Goal: Complete application form: Complete application form

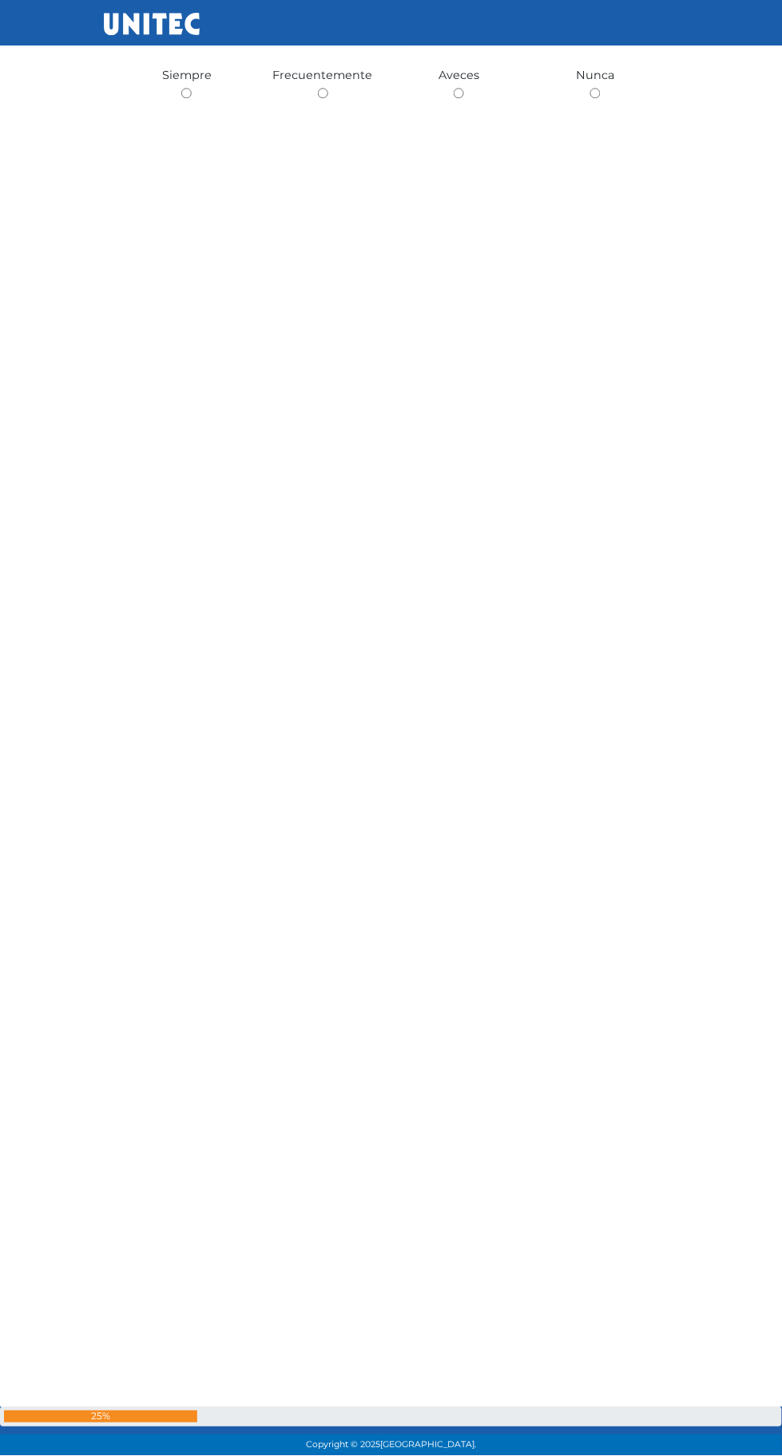
scroll to position [13550, 0]
click at [199, 81] on span "Siempre" at bounding box center [186, 73] width 49 height 14
click at [182, 97] on input "radio" at bounding box center [186, 91] width 10 height 10
radio input "true"
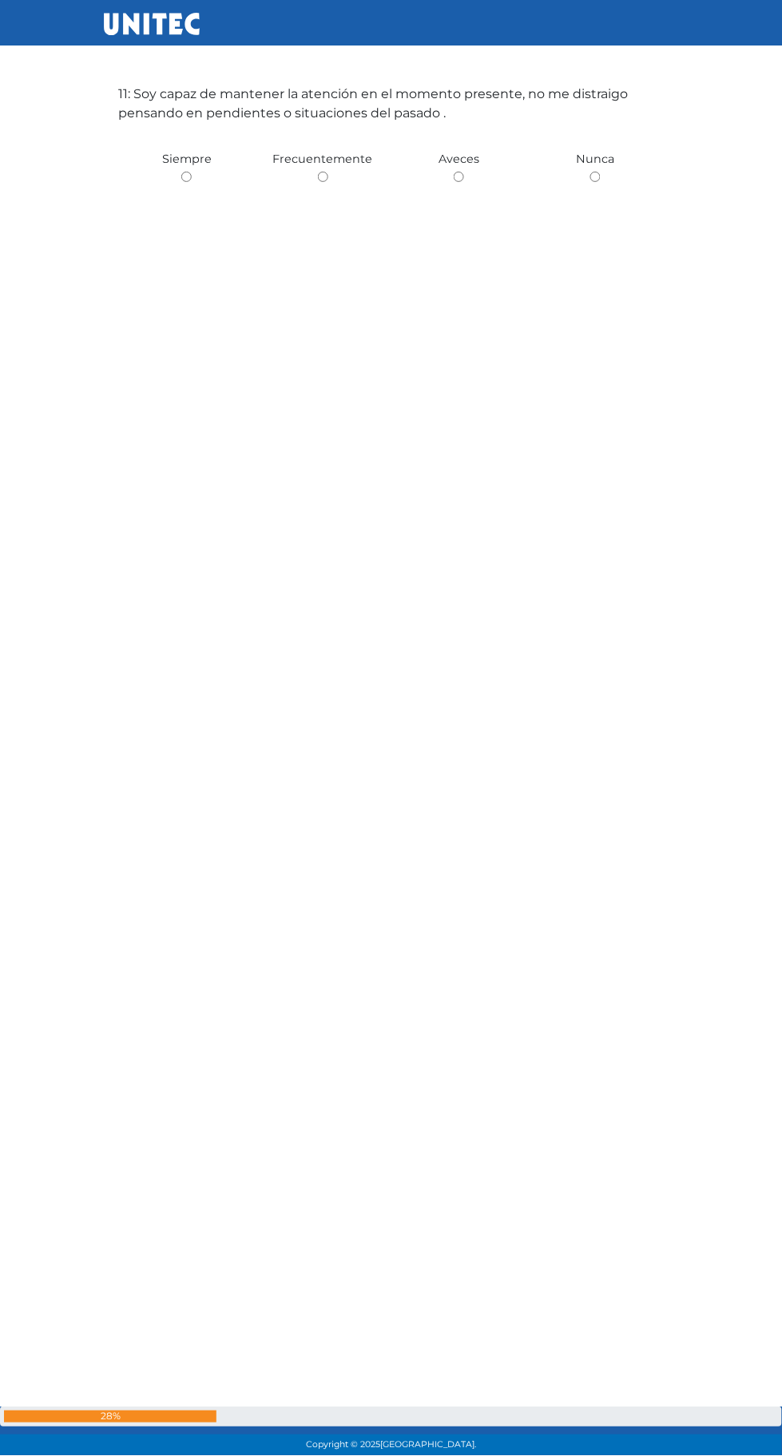
click at [186, 182] on input "radio" at bounding box center [186, 177] width 10 height 10
radio input "true"
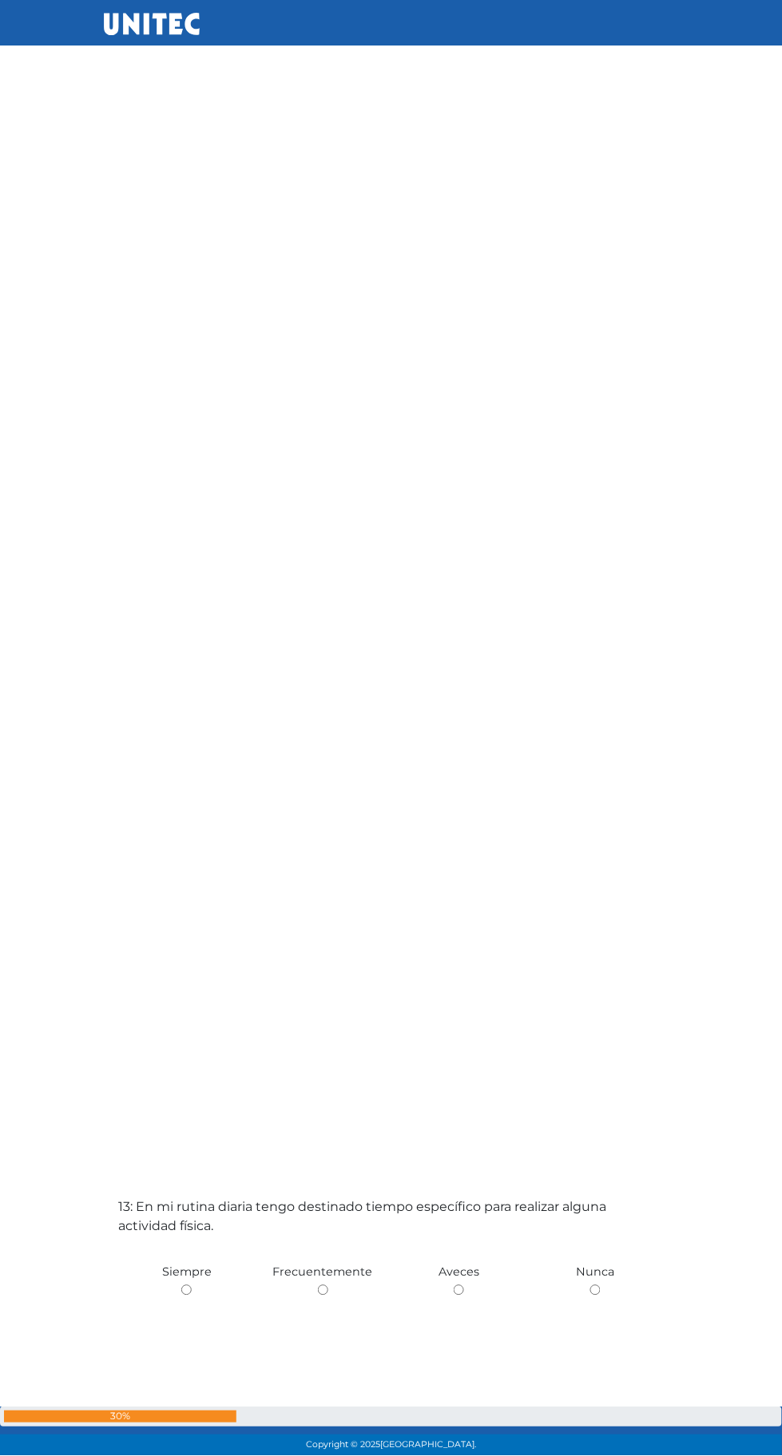
scroll to position [16744, 0]
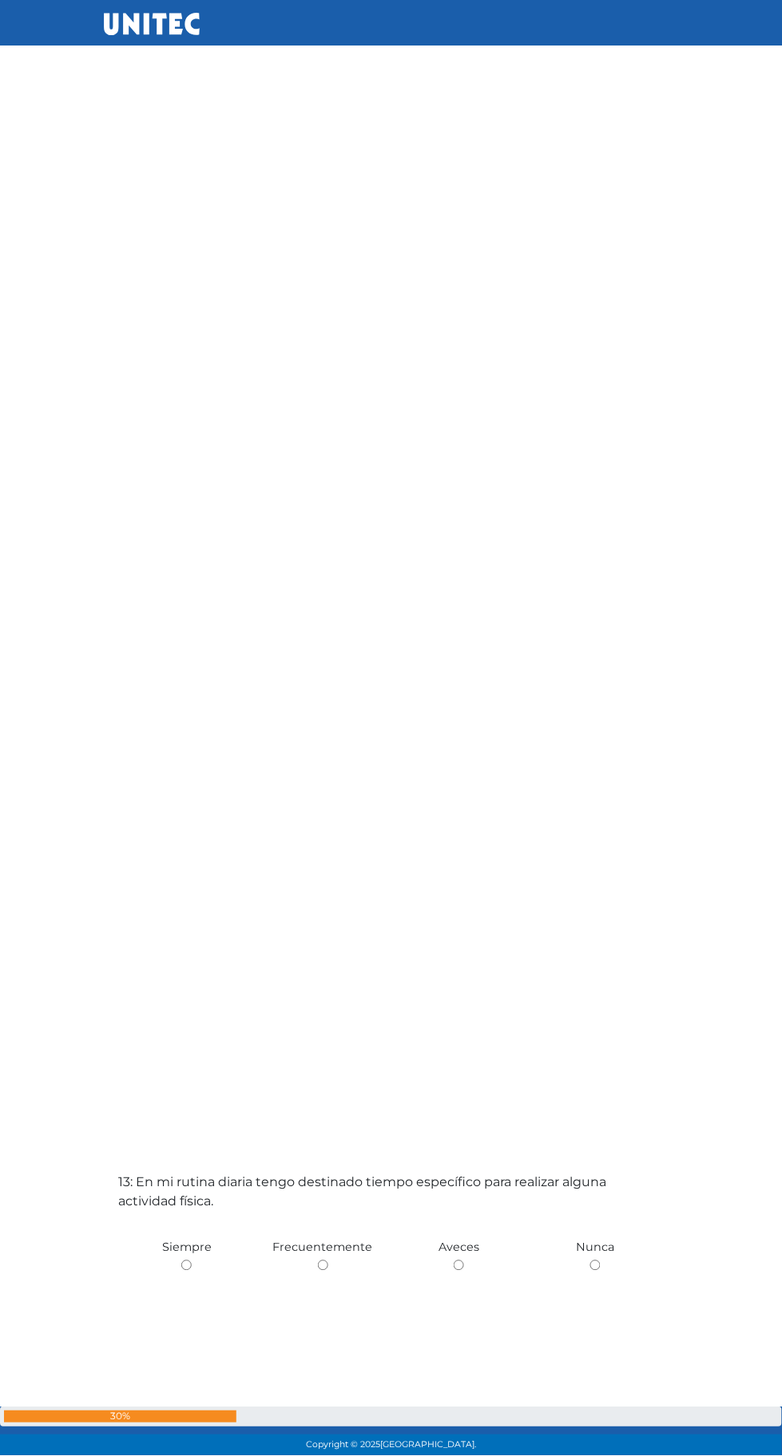
radio input "true"
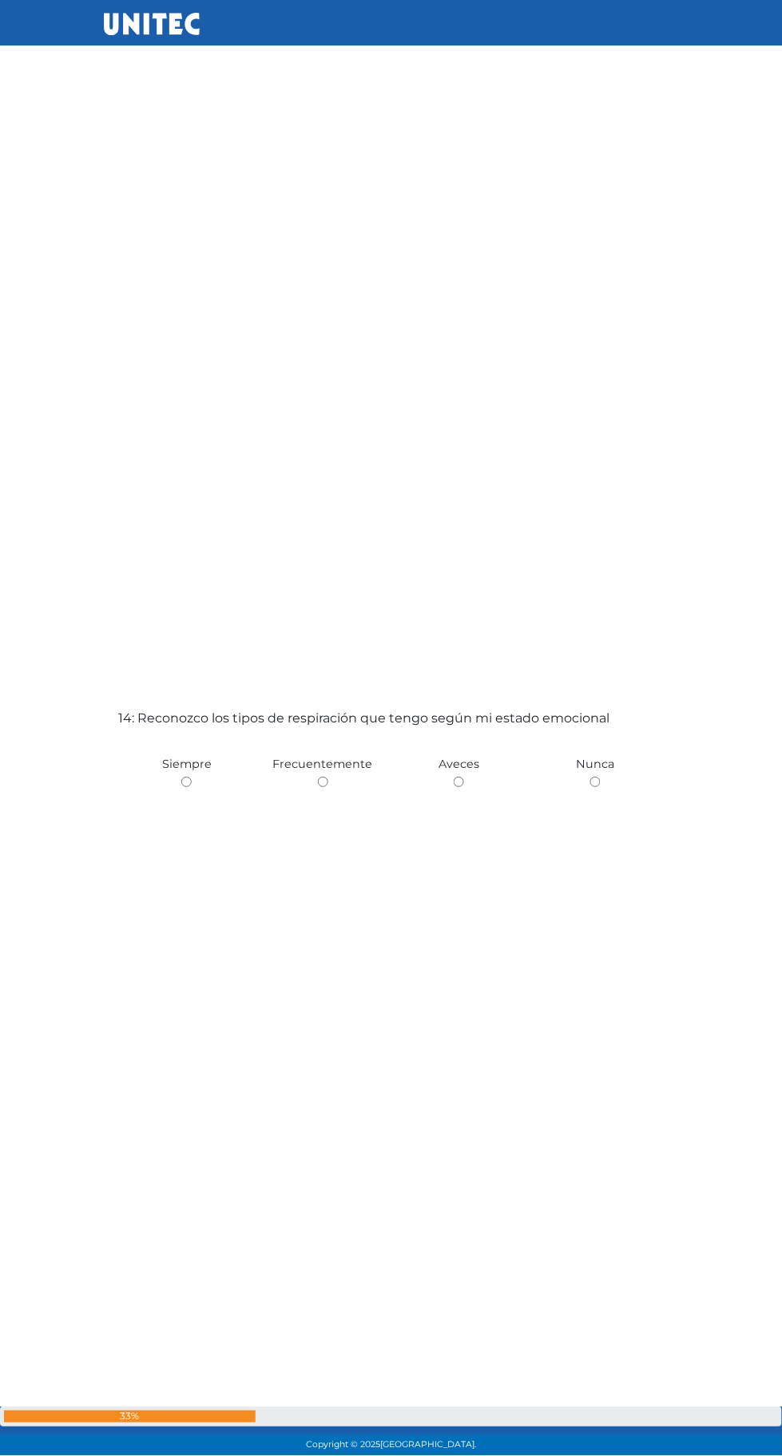
scroll to position [18907, 0]
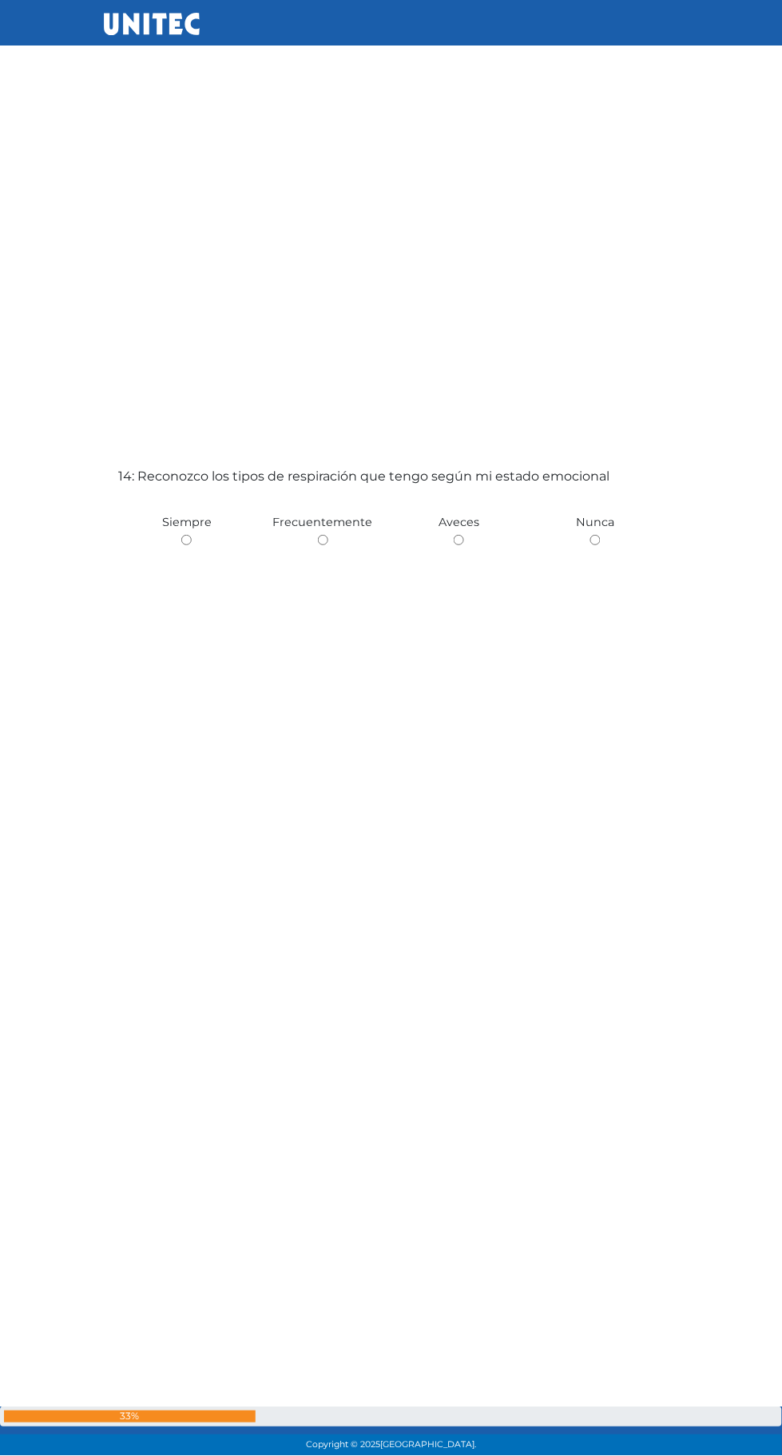
radio input "true"
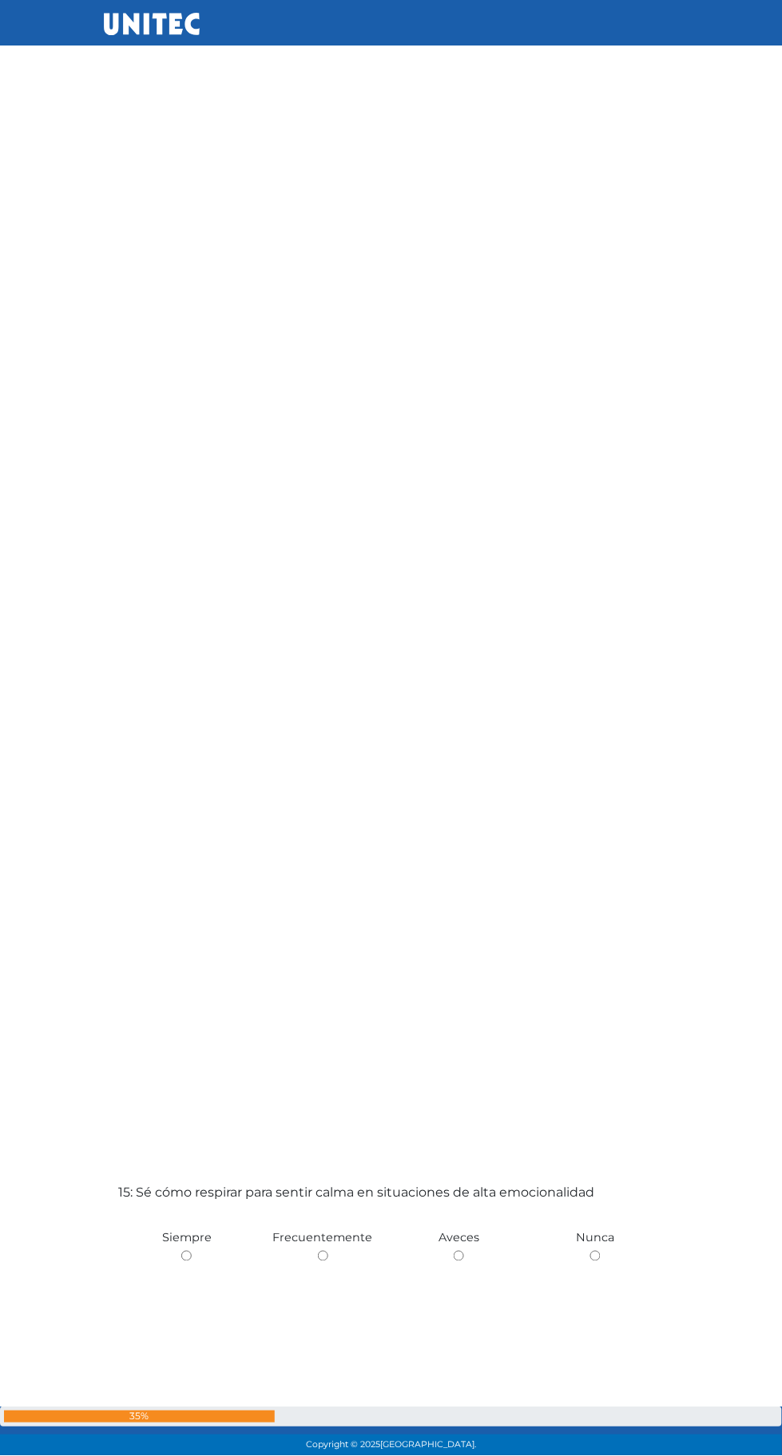
scroll to position [19653, 0]
radio input "true"
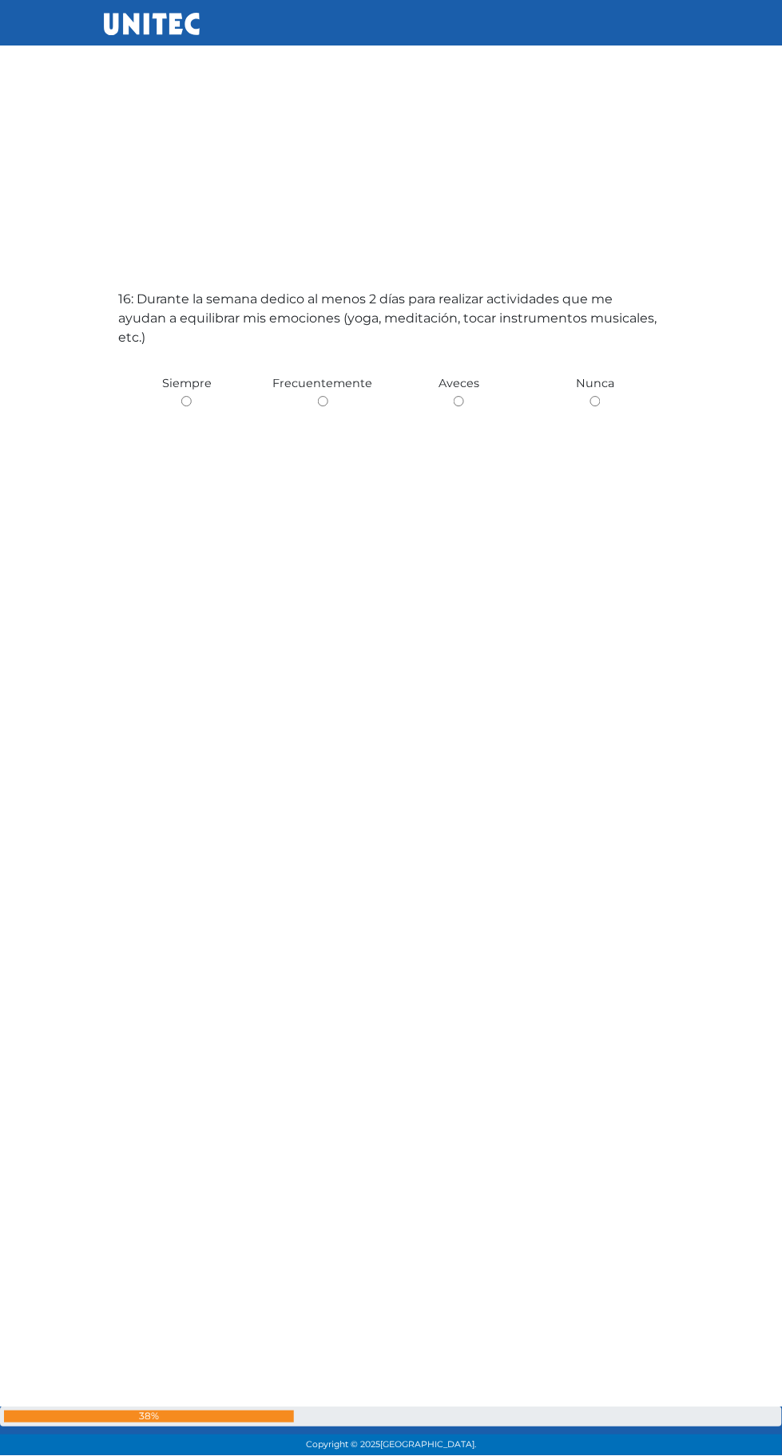
scroll to position [21964, 0]
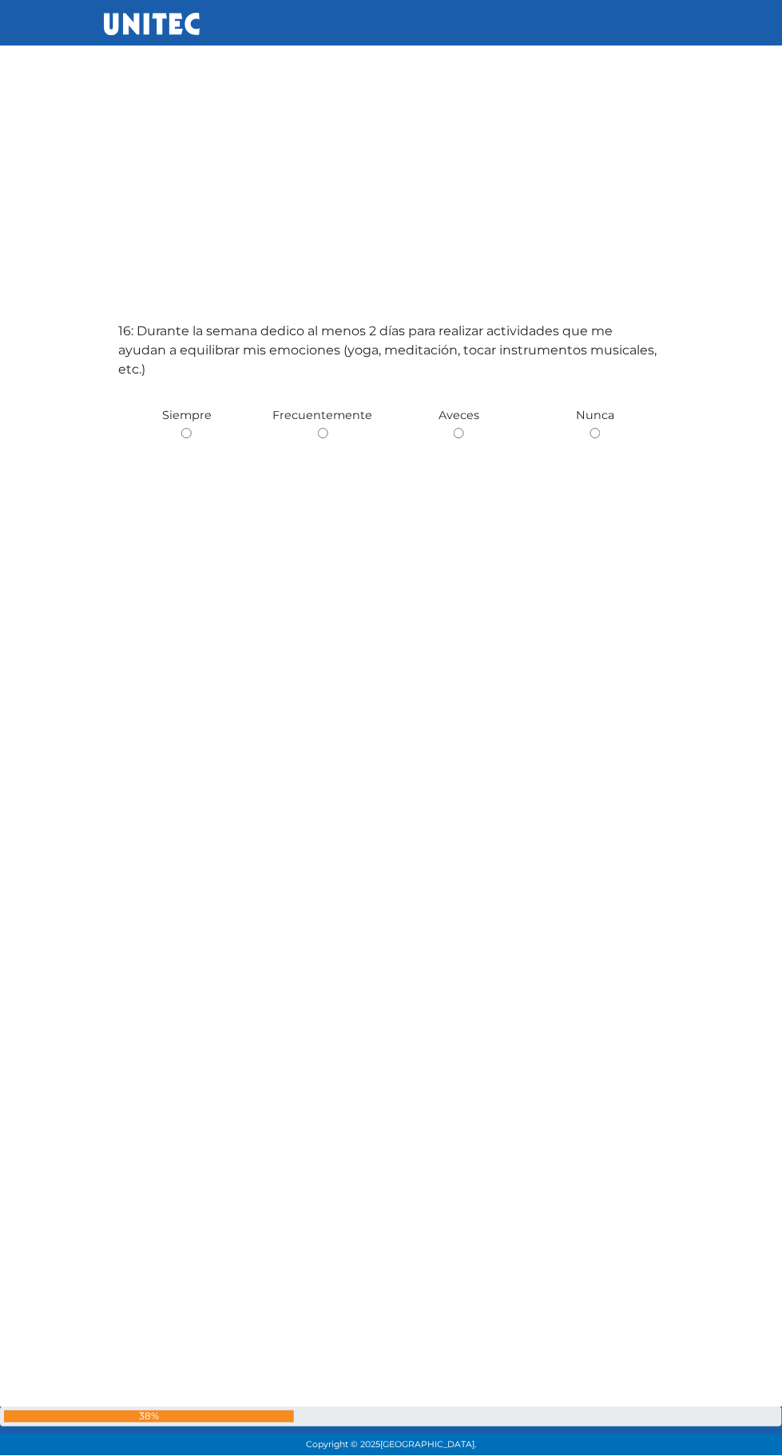
radio input "true"
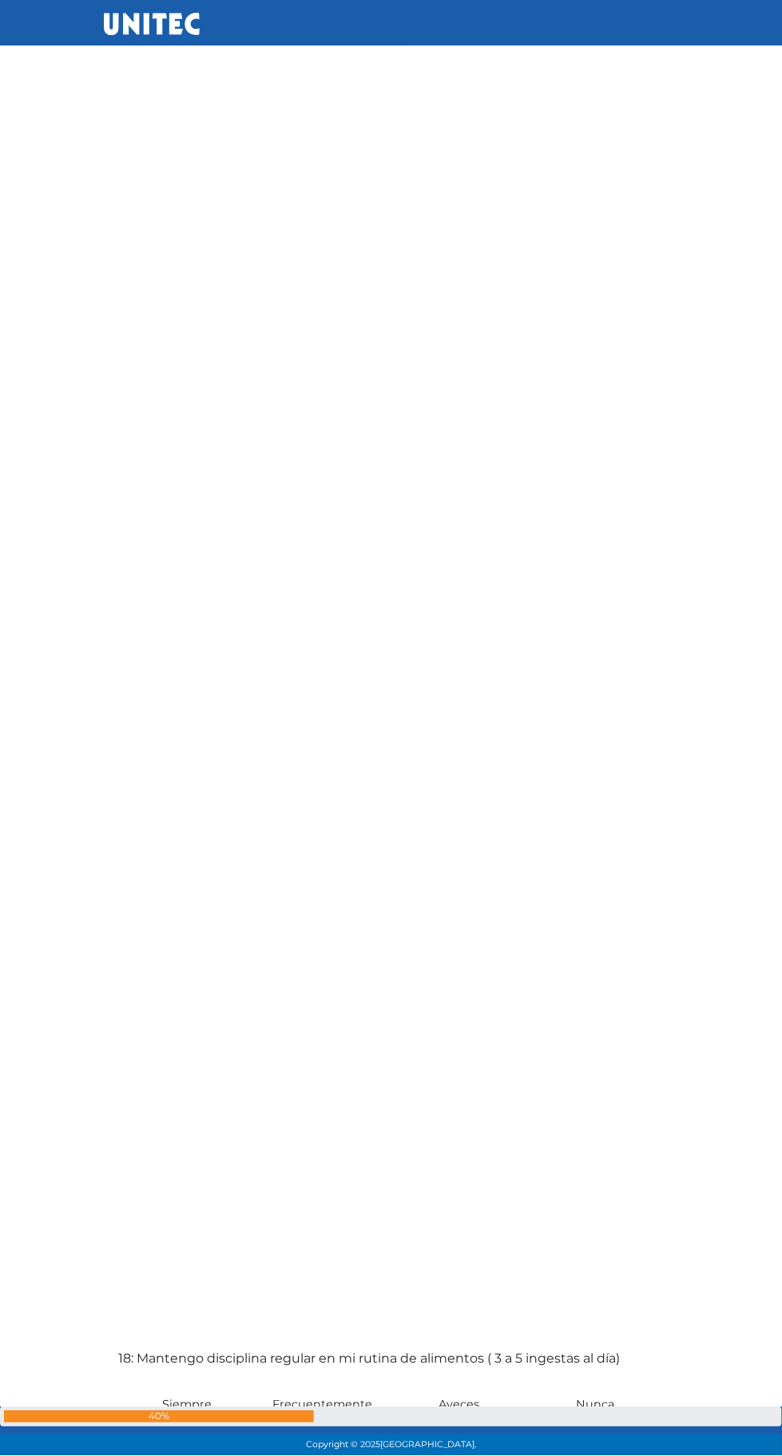
scroll to position [23845, 0]
radio input "true"
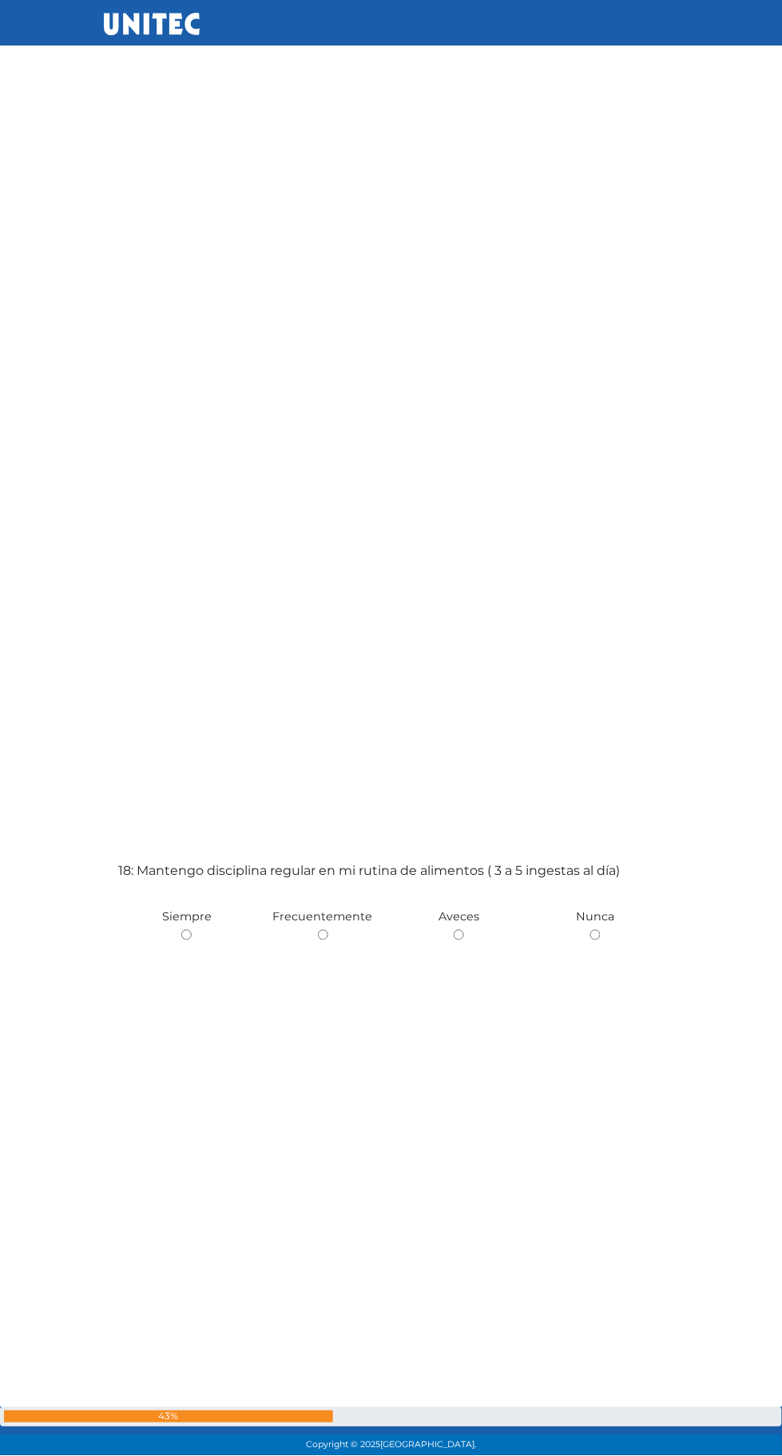
scroll to position [24341, 0]
radio input "true"
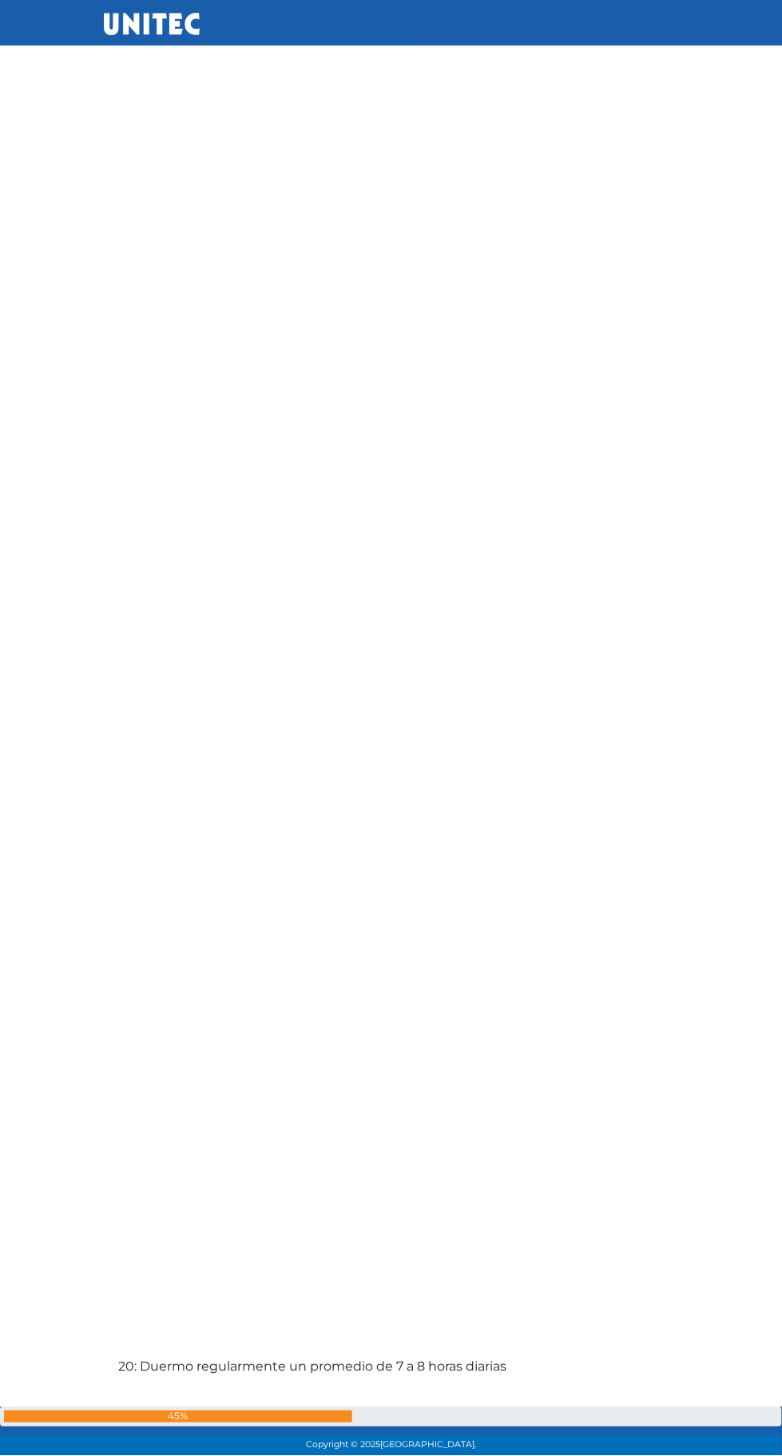
radio input "true"
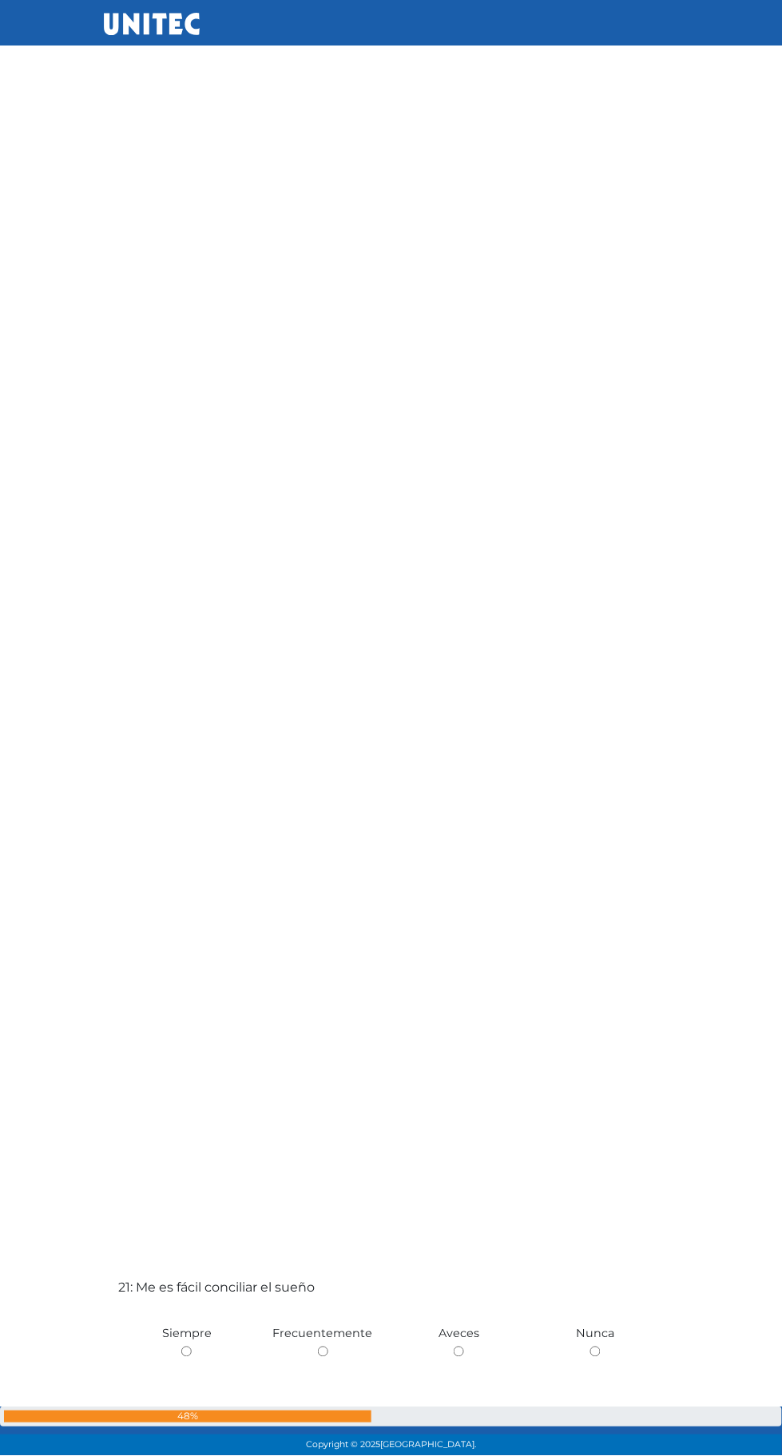
scroll to position [28321, 0]
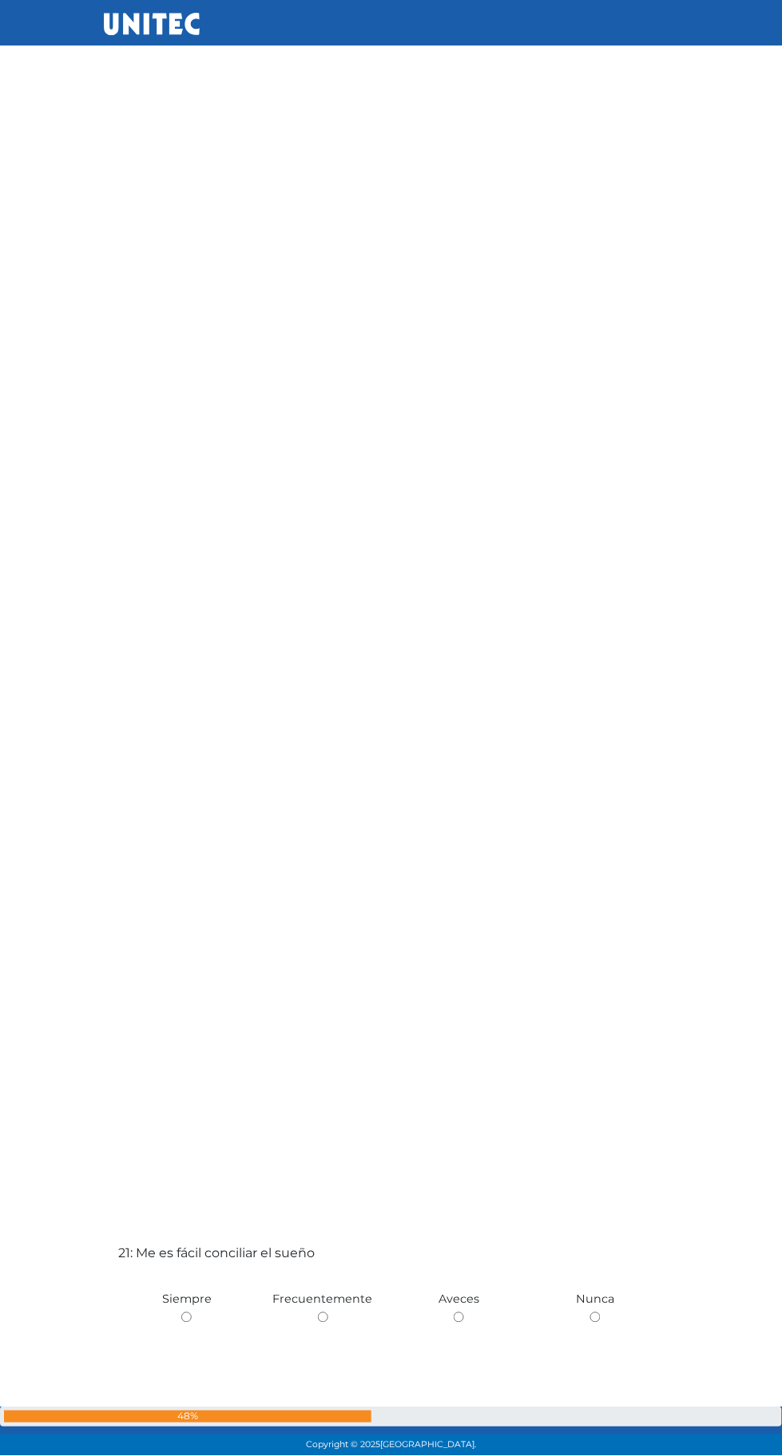
radio input "true"
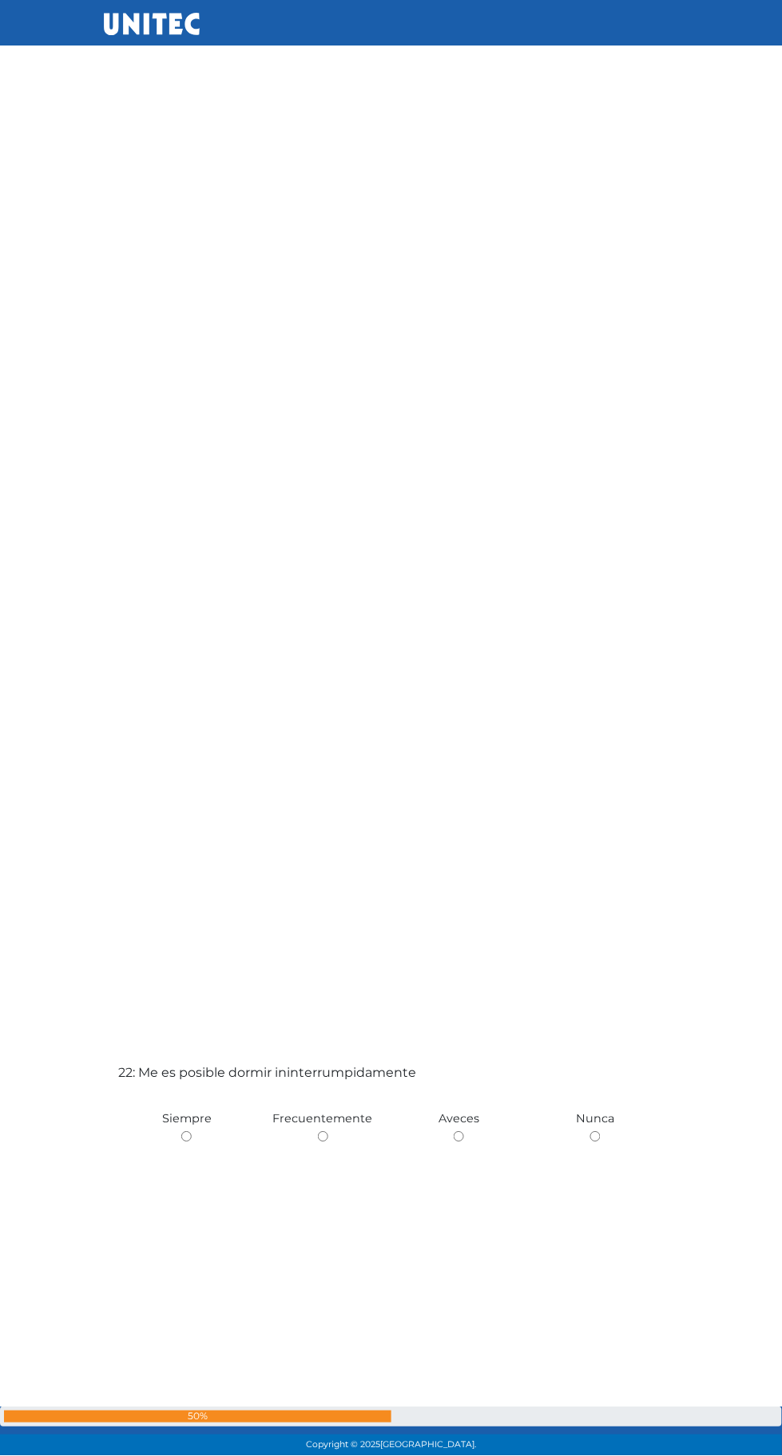
scroll to position [29970, 0]
radio input "true"
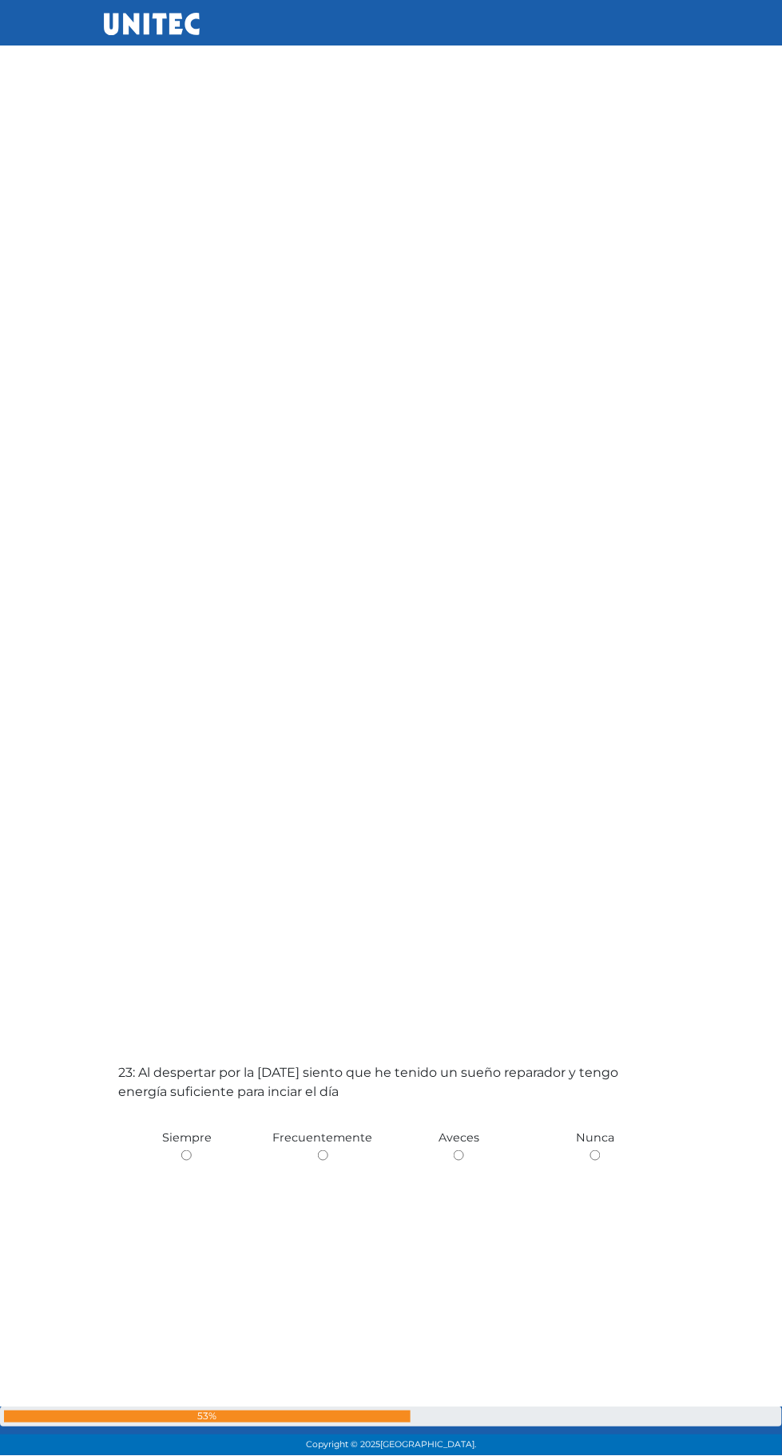
scroll to position [31458, 0]
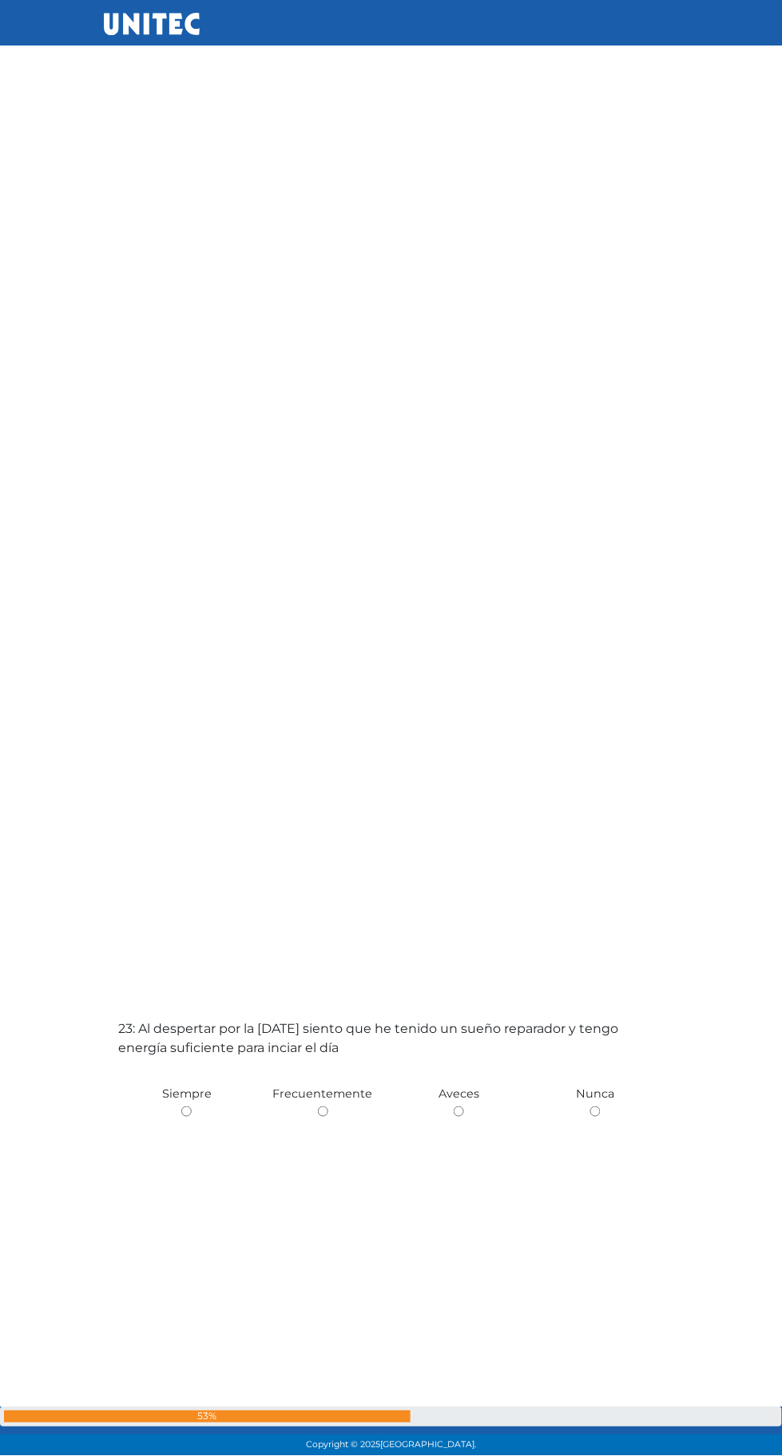
radio input "true"
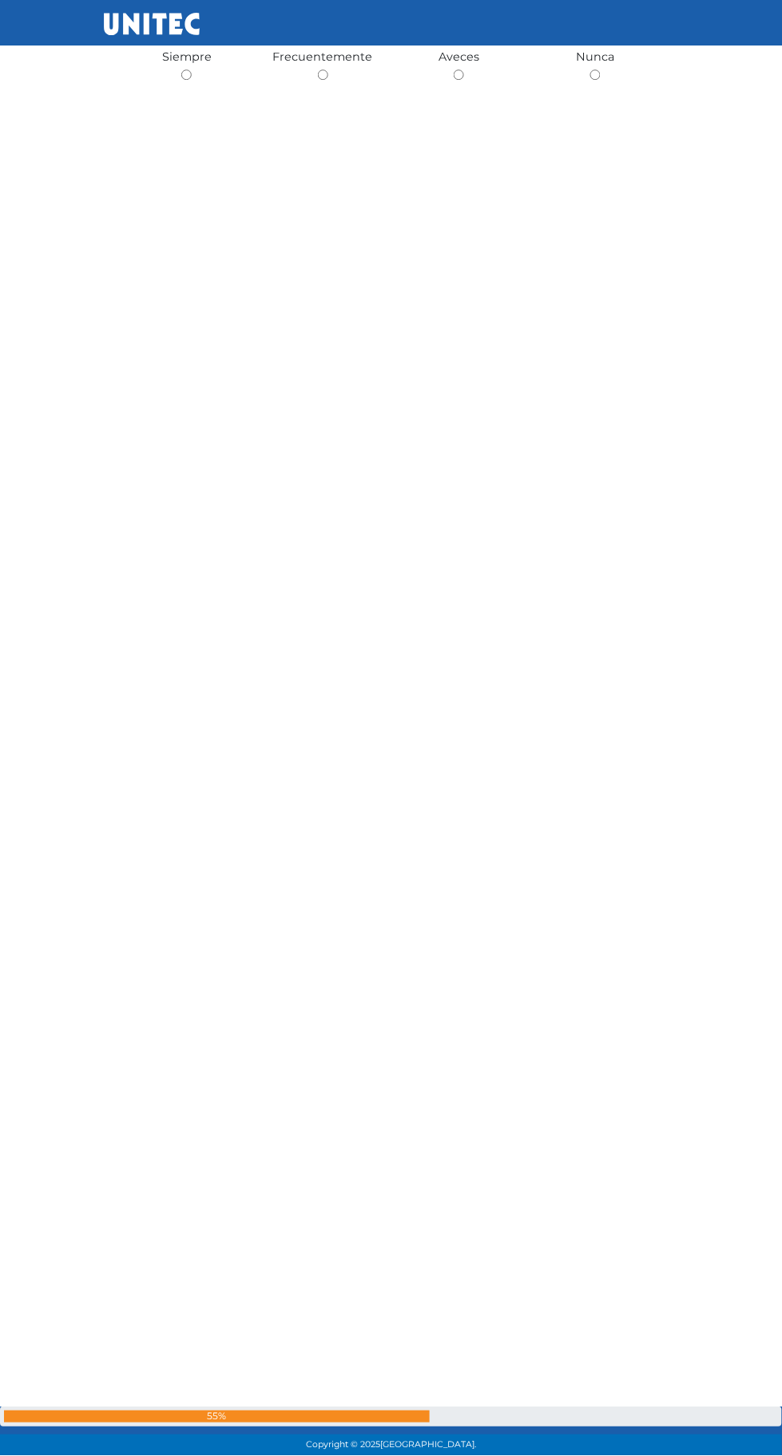
scroll to position [33968, 0]
radio input "true"
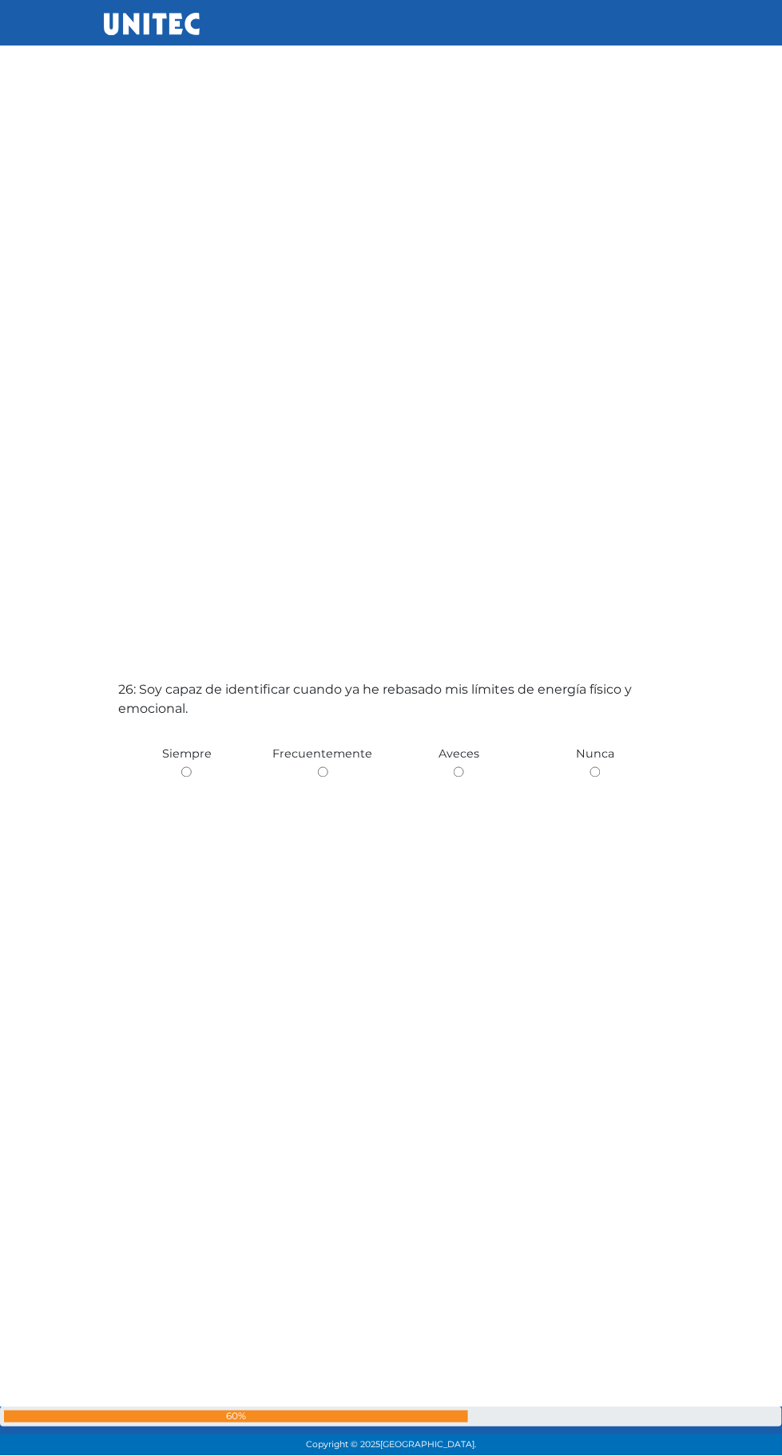
radio input "true"
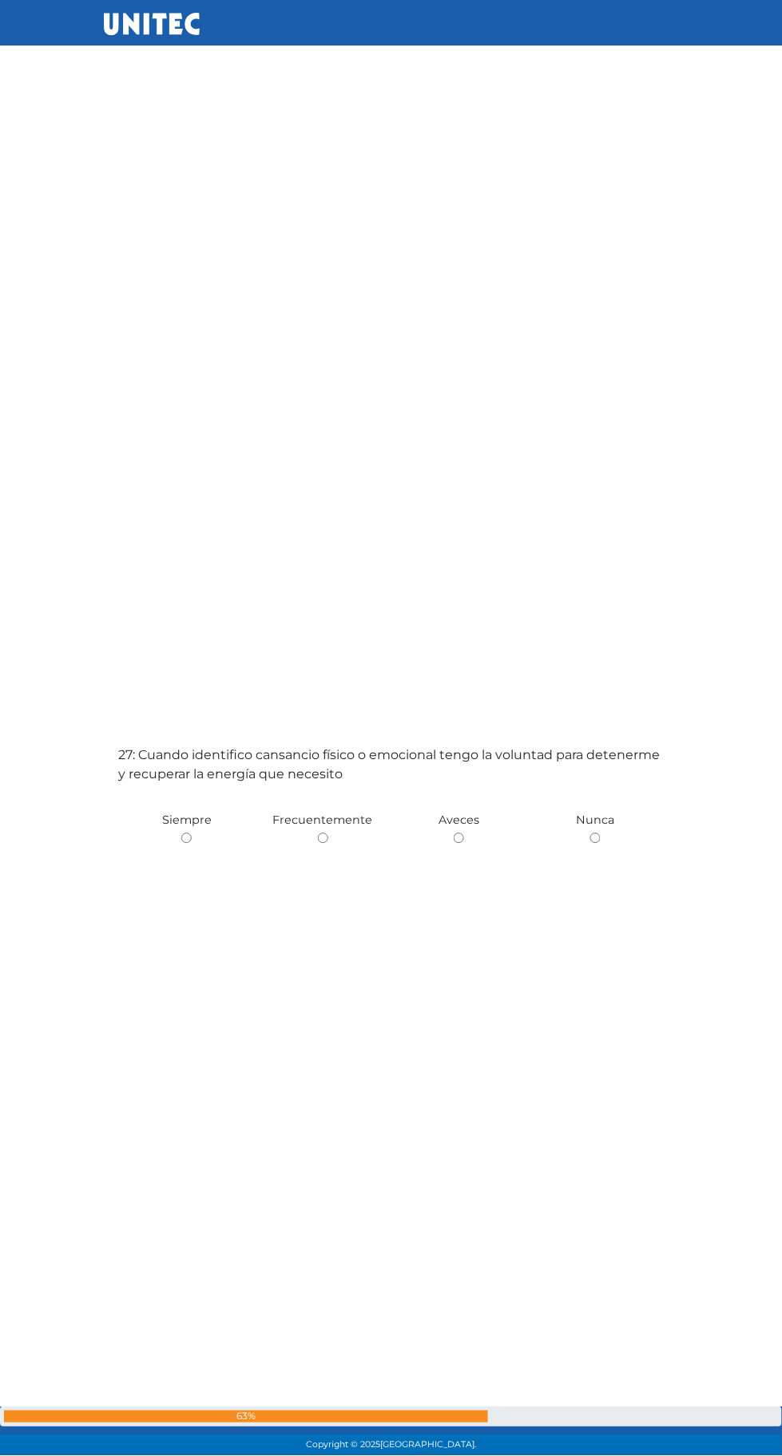
scroll to position [37563, 0]
radio input "true"
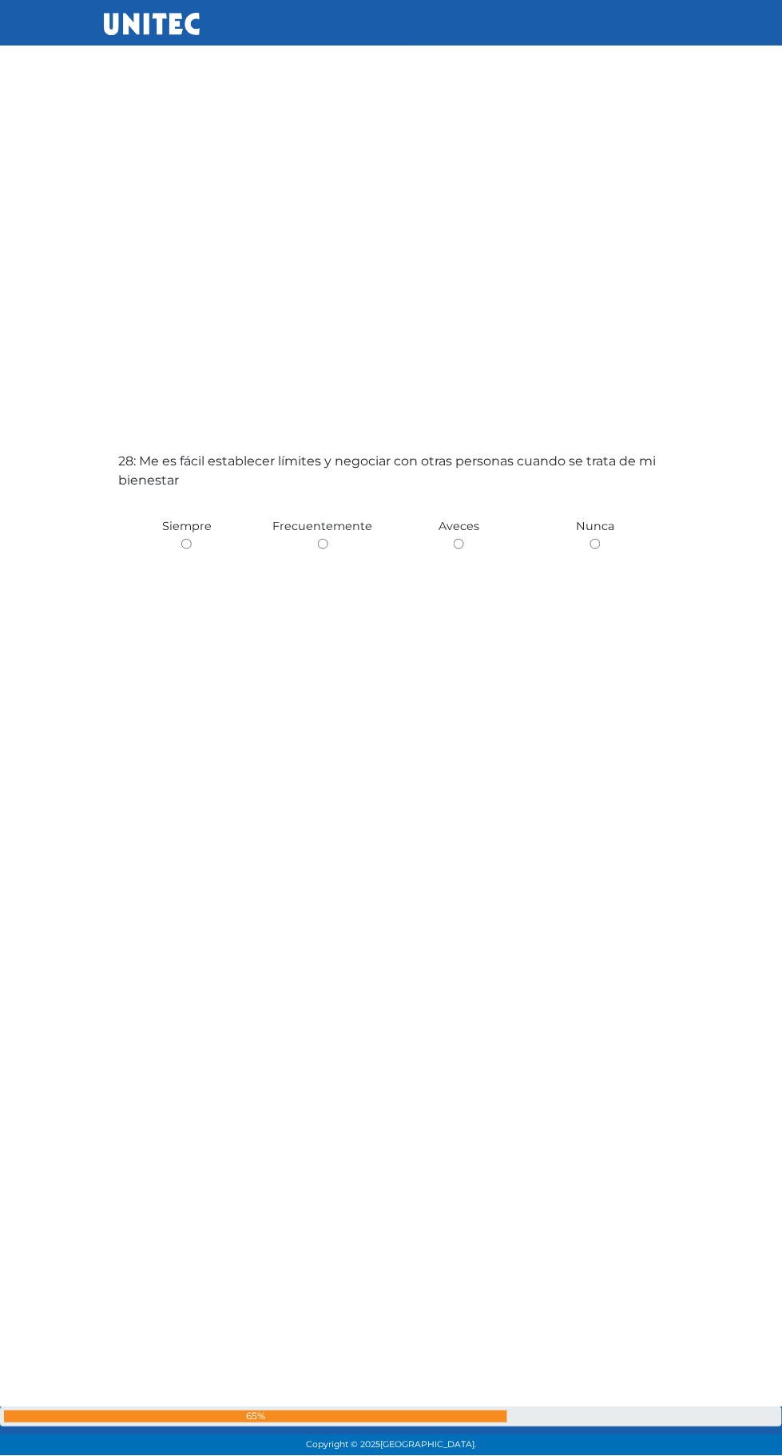
scroll to position [39315, 0]
radio input "true"
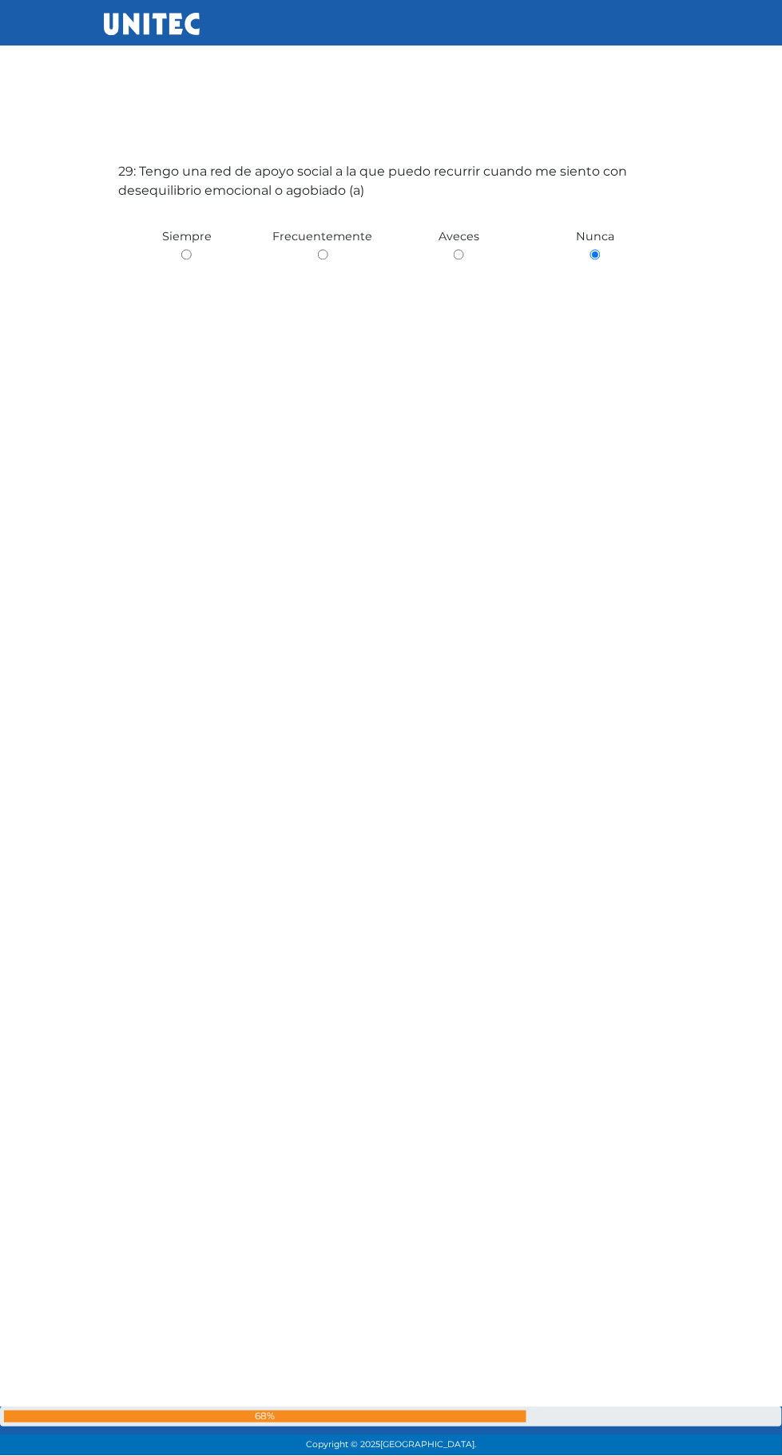
scroll to position [41069, 0]
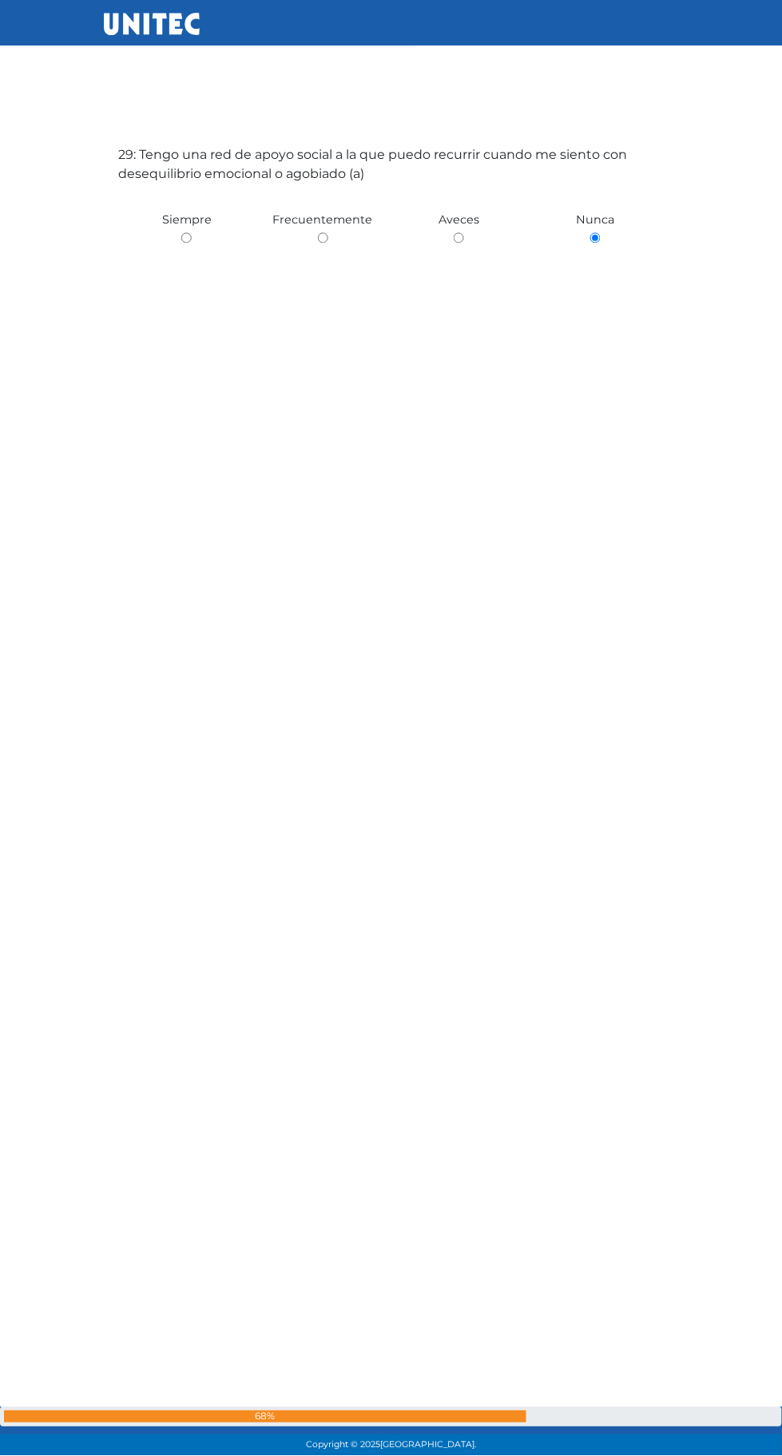
radio input "true"
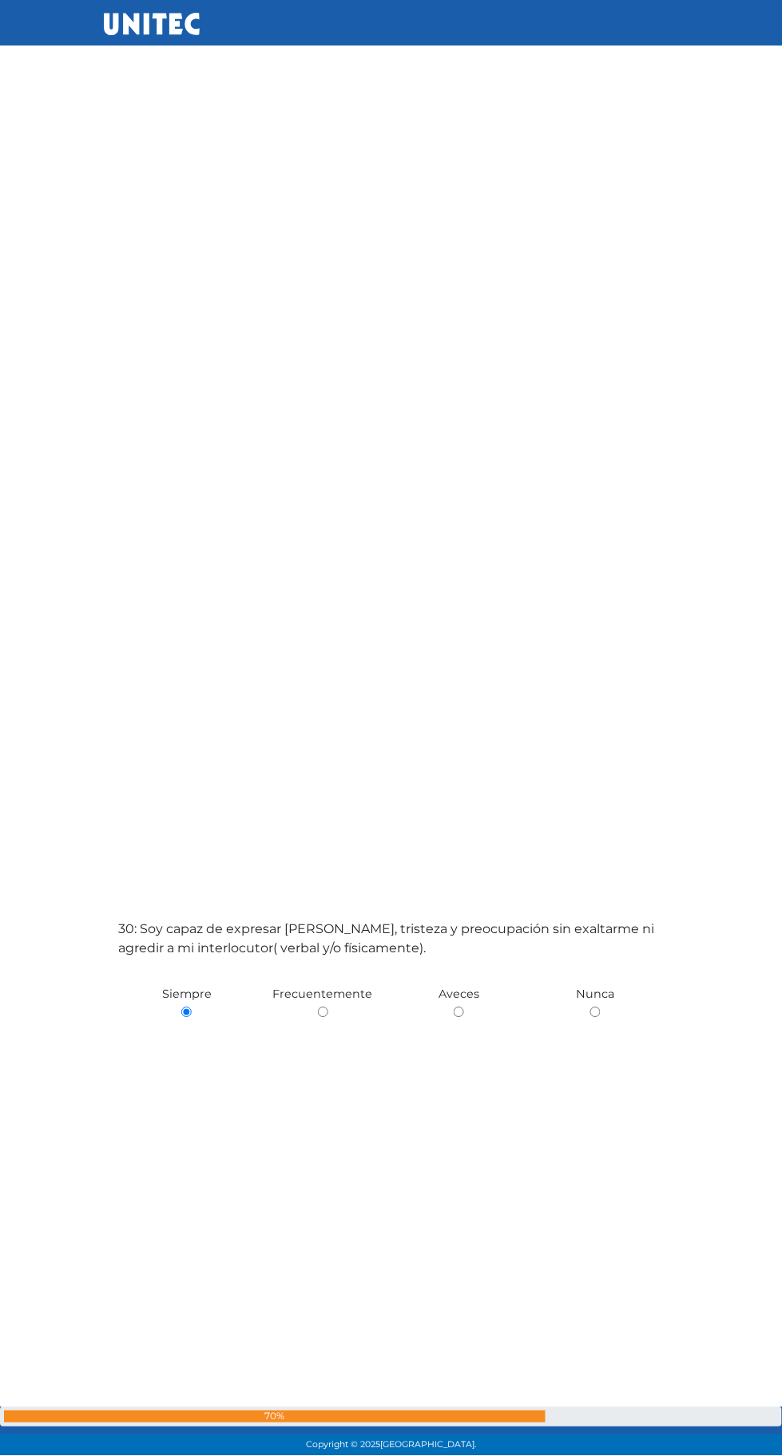
scroll to position [41757, 0]
radio input "true"
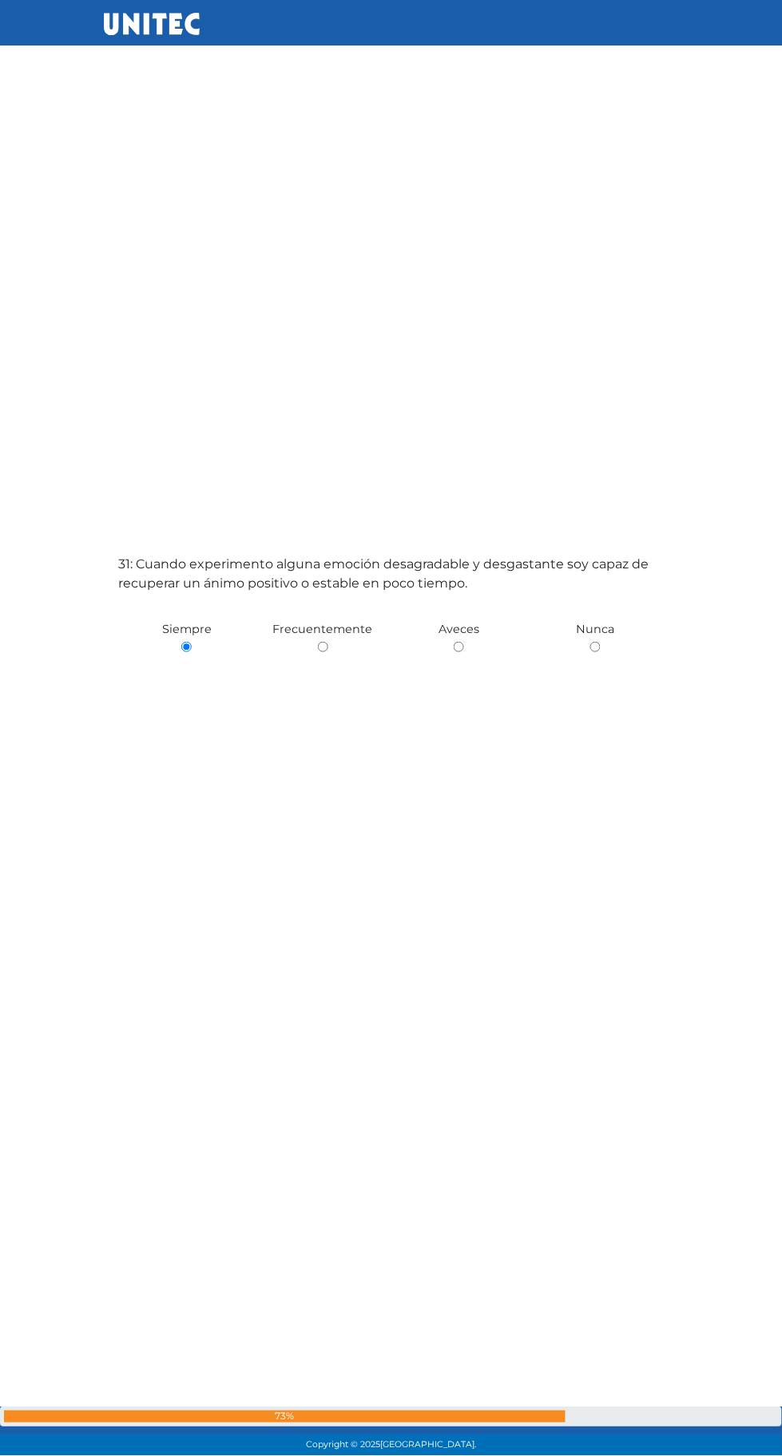
scroll to position [43576, 0]
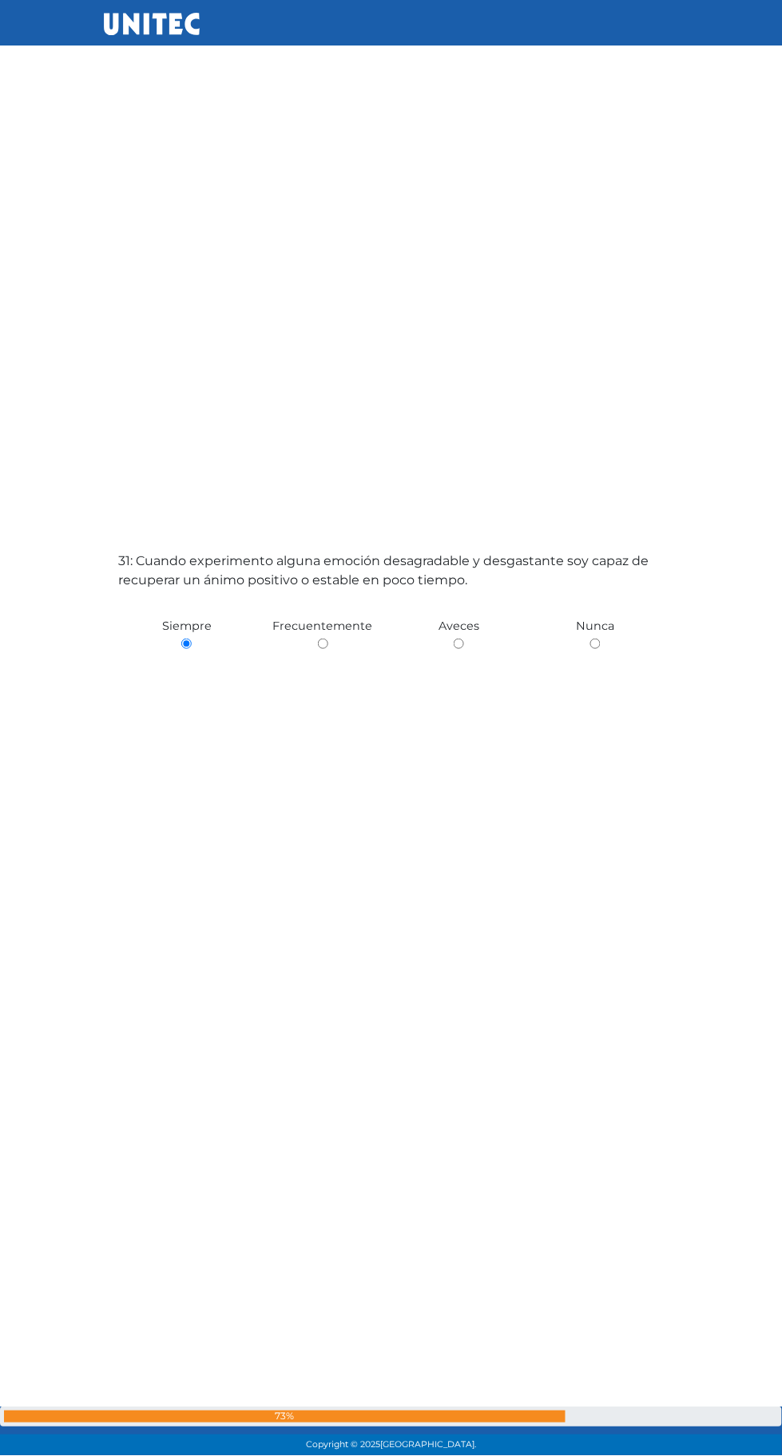
radio input "true"
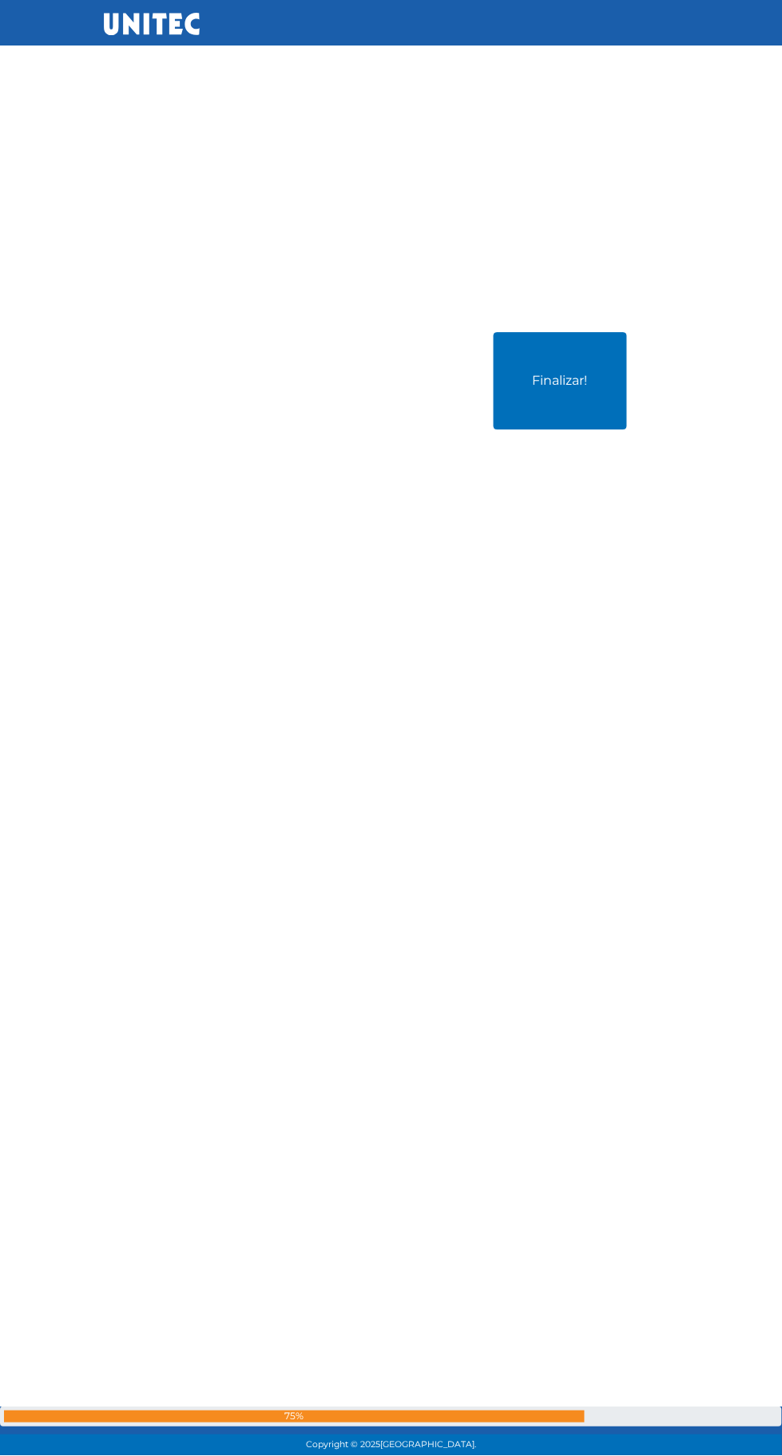
scroll to position [60582, 0]
radio input "true"
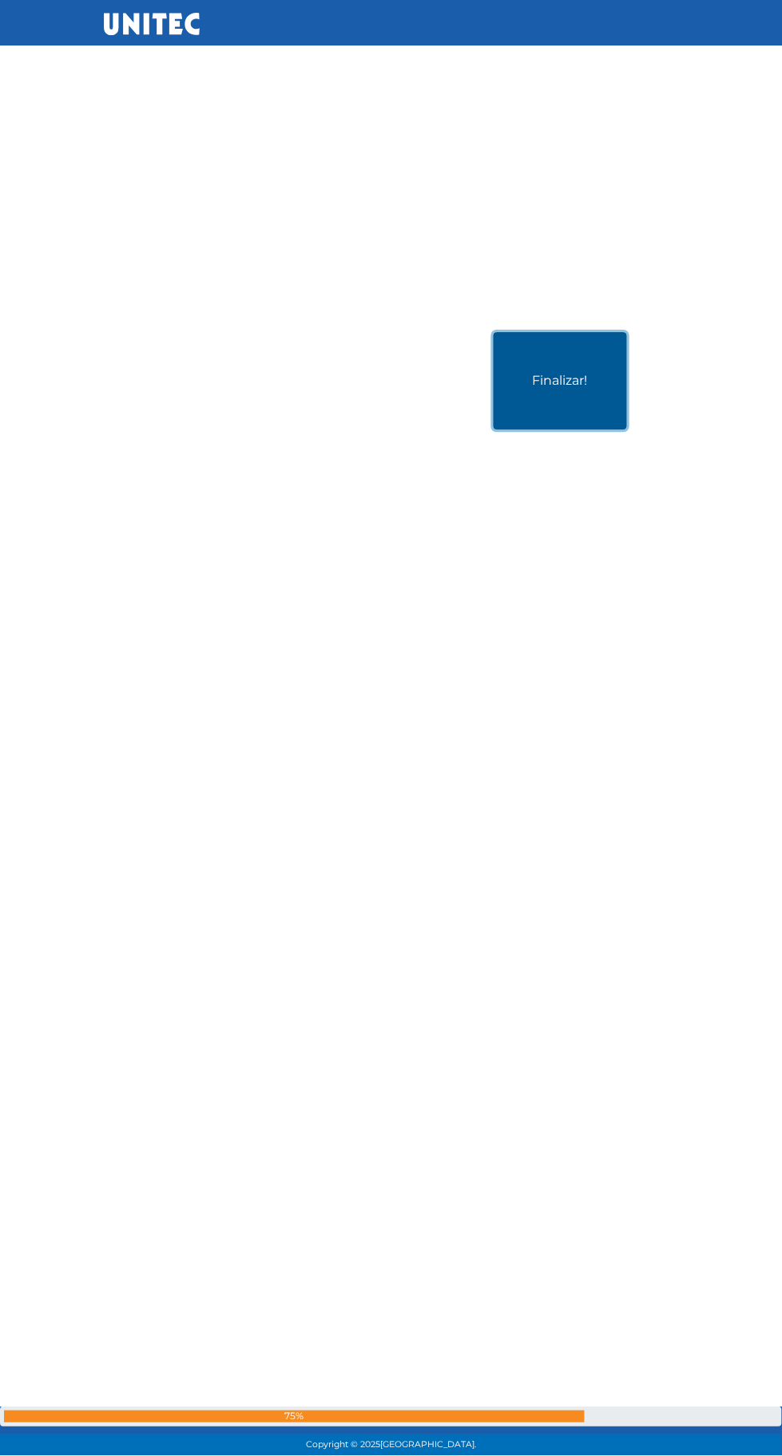
click at [568, 429] on button "Finalizar!" at bounding box center [559, 380] width 133 height 97
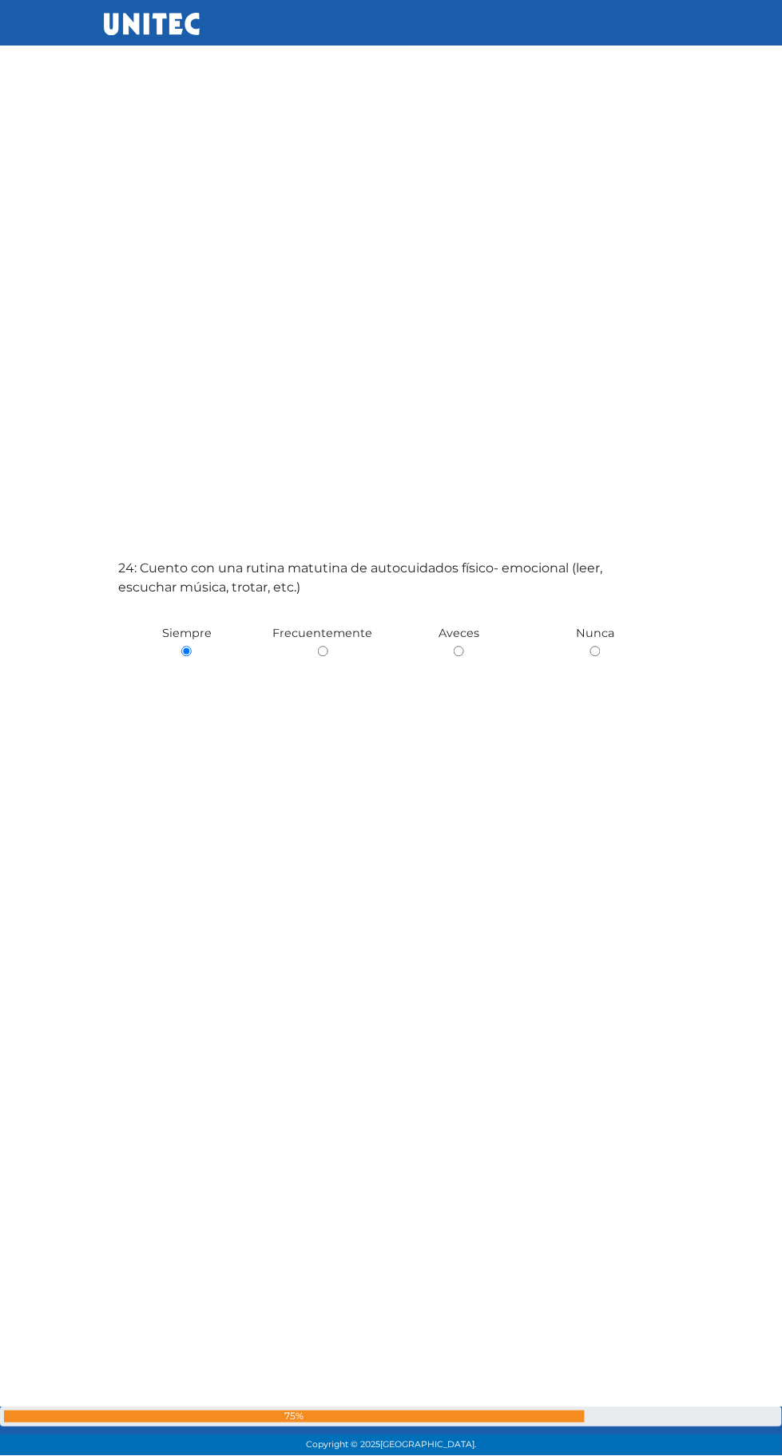
scroll to position [32708, 0]
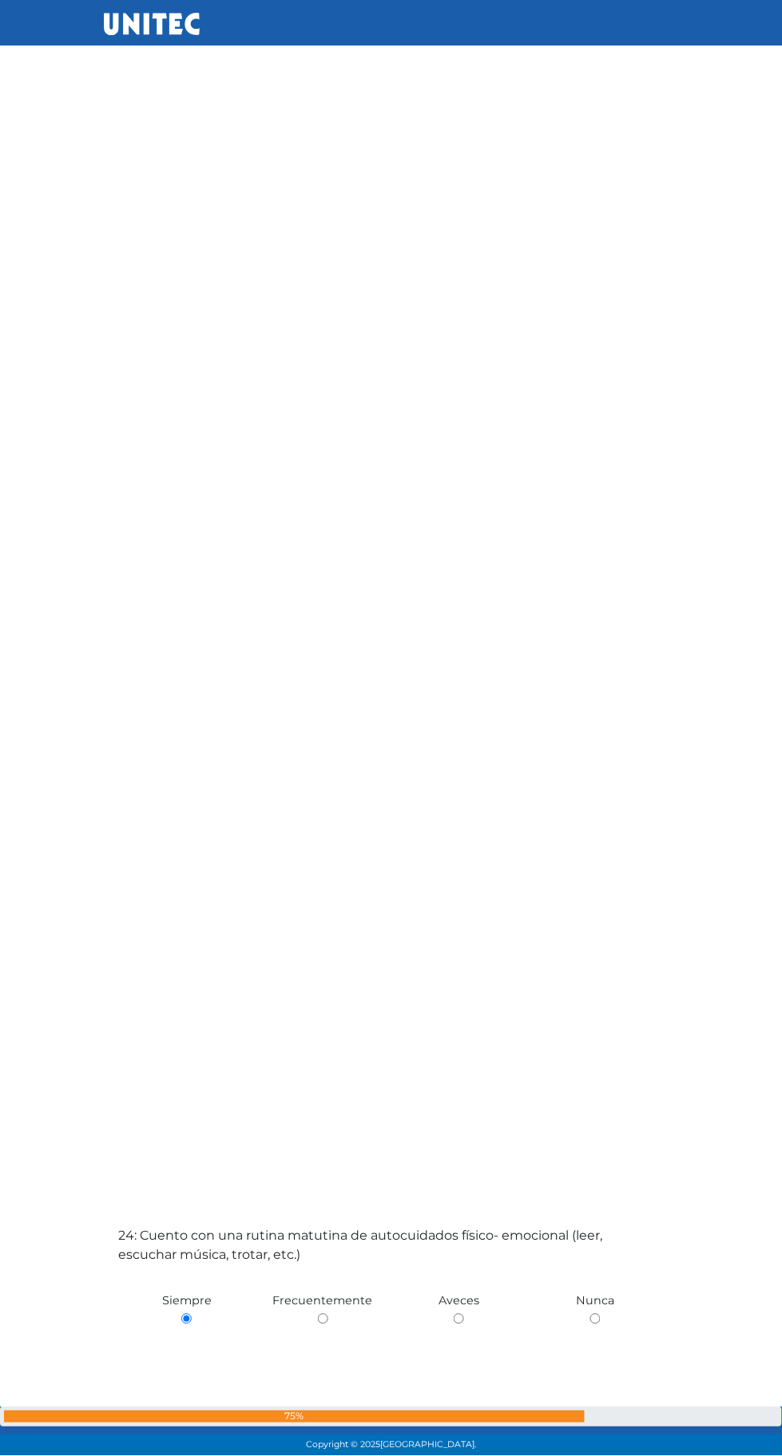
radio input "true"
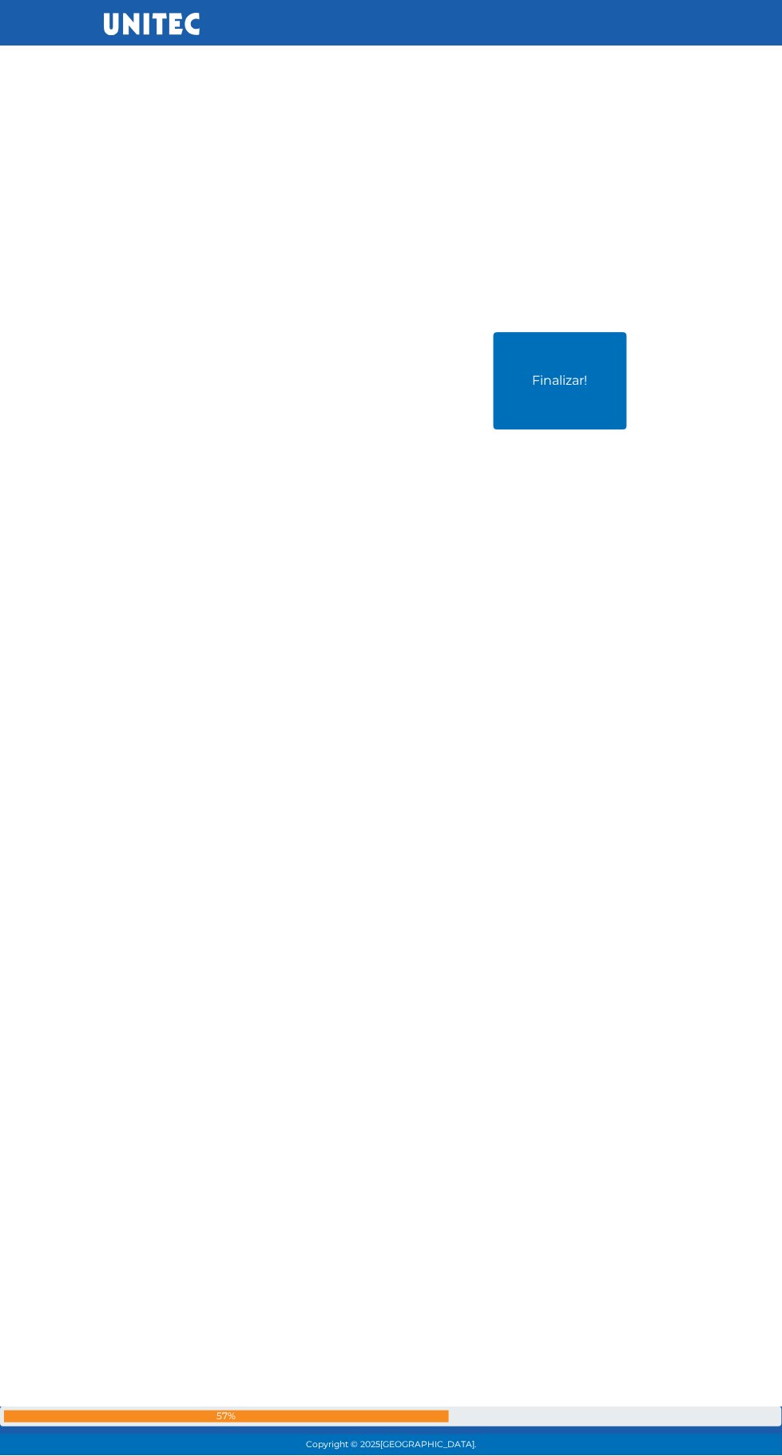
scroll to position [62871, 0]
click at [559, 425] on button "Finalizar!" at bounding box center [559, 380] width 133 height 97
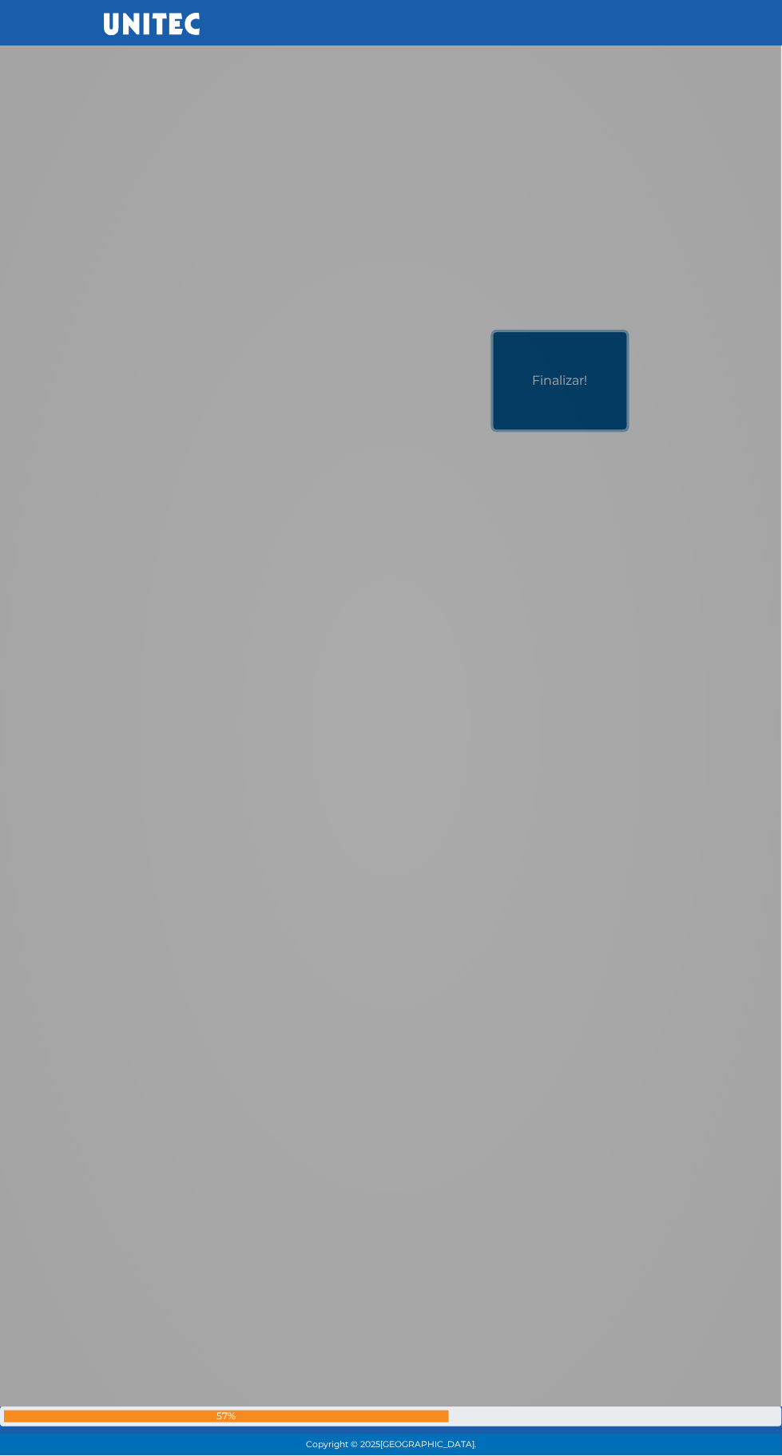
scroll to position [62977, 0]
